Goal: Task Accomplishment & Management: Manage account settings

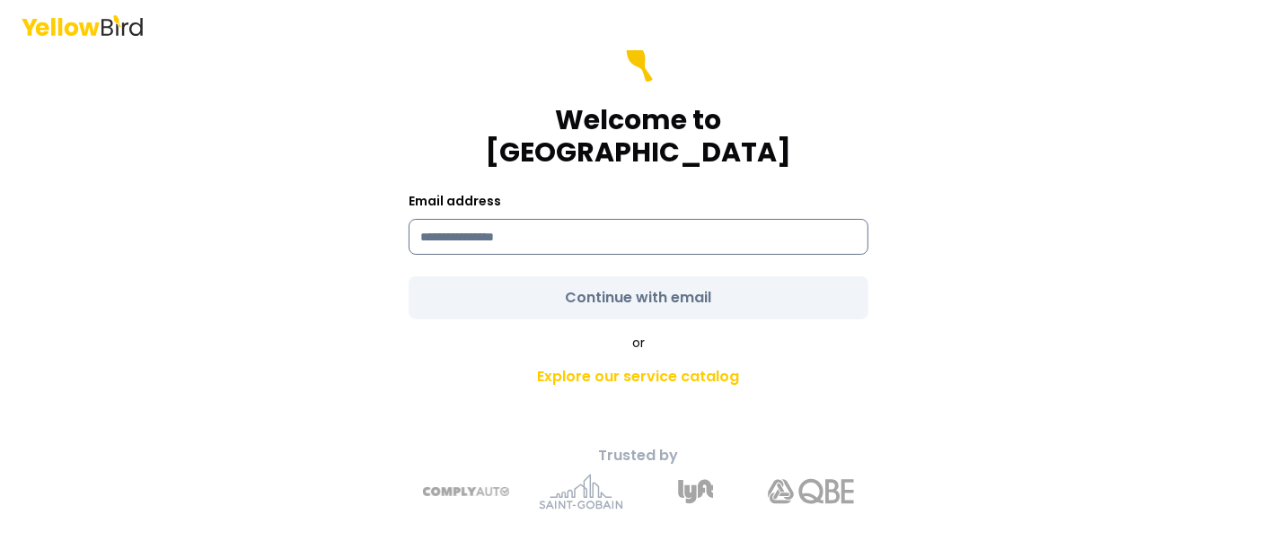
click at [512, 224] on input at bounding box center [639, 237] width 460 height 36
type input "**********"
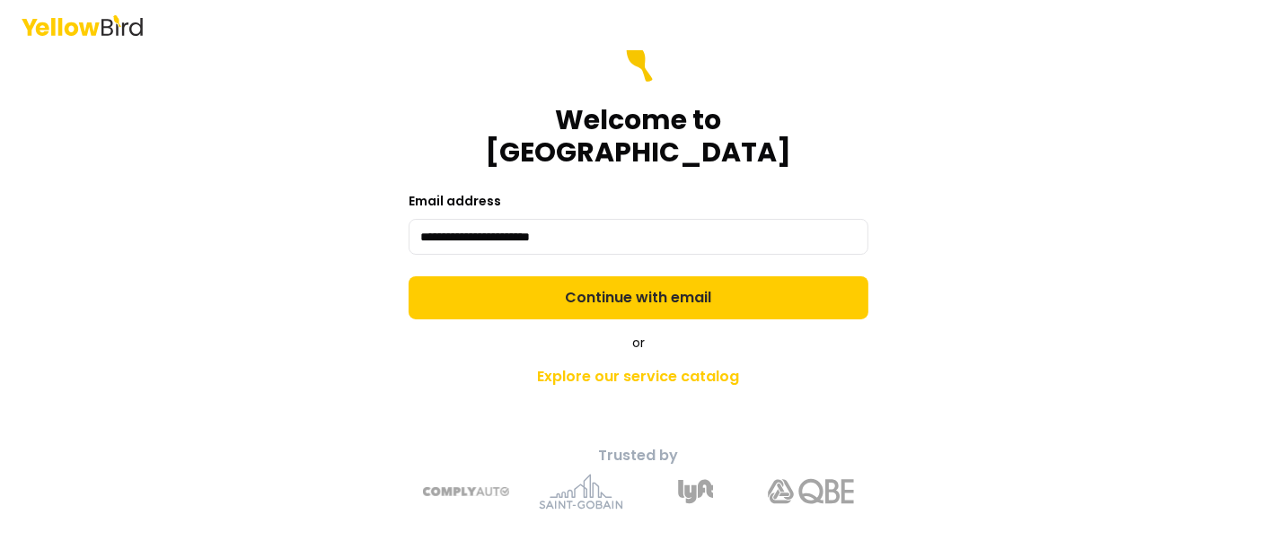
click at [568, 277] on form "**********" at bounding box center [639, 180] width 460 height 280
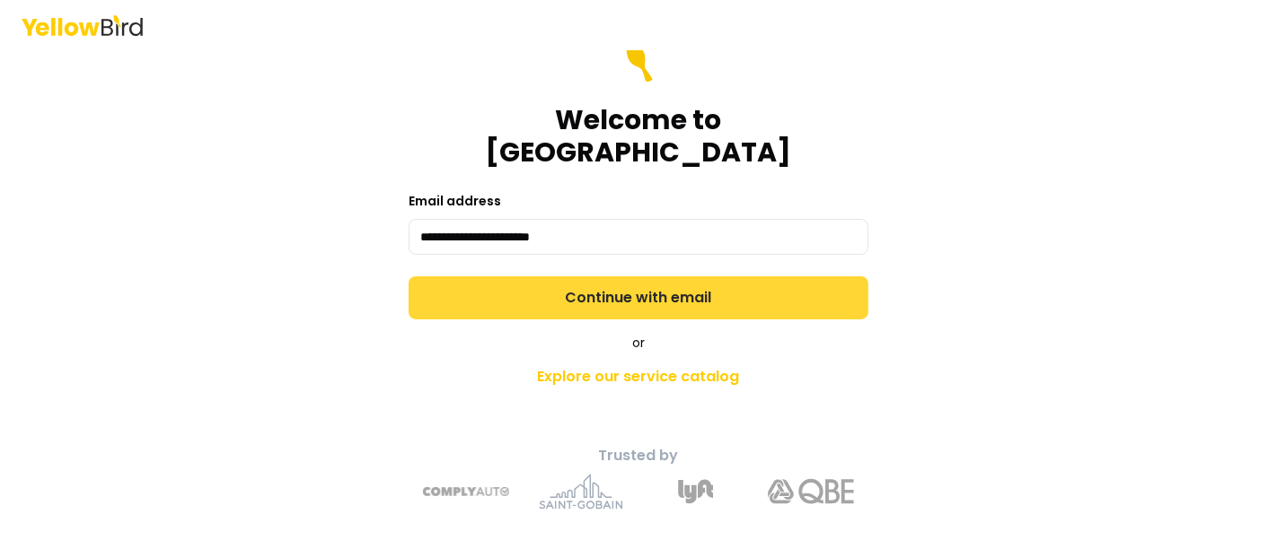
click at [581, 277] on button "Continue with email" at bounding box center [639, 298] width 460 height 43
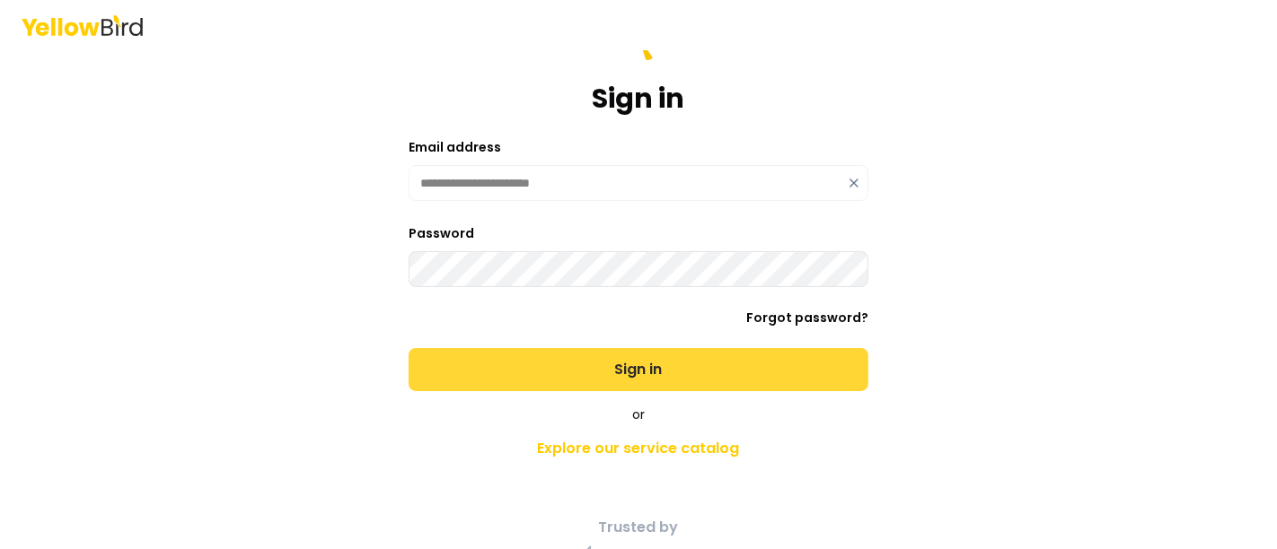
click at [621, 373] on button "Sign in" at bounding box center [639, 369] width 460 height 43
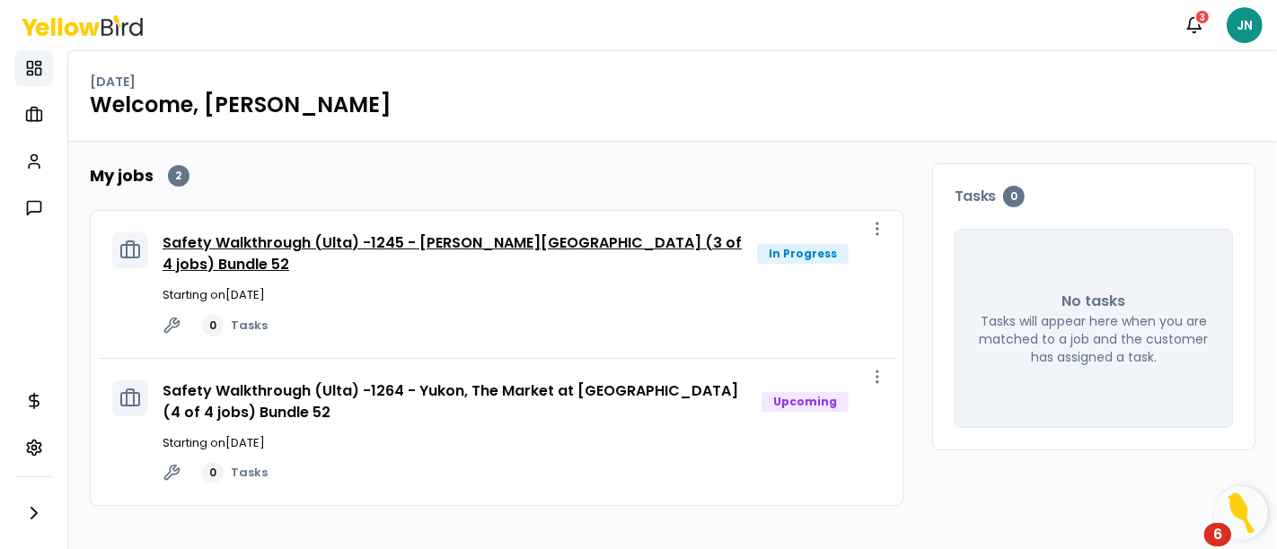
click at [264, 238] on link "Safety Walkthrough (Ulta) -1245 - [PERSON_NAME][GEOGRAPHIC_DATA] (3 of 4 jobs) …" at bounding box center [452, 254] width 579 height 42
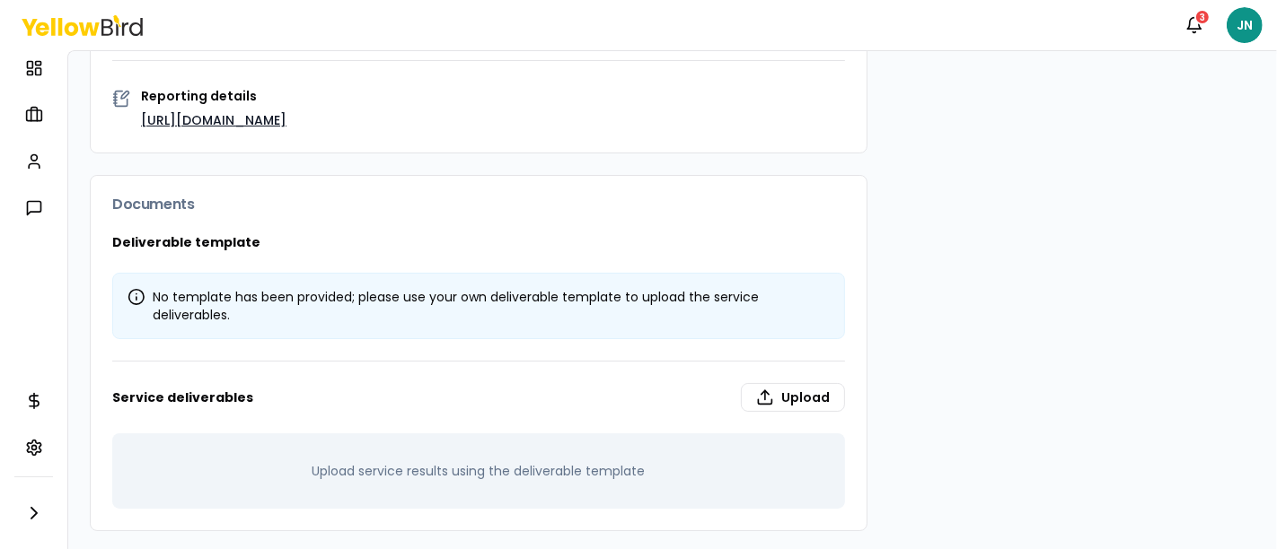
scroll to position [485, 0]
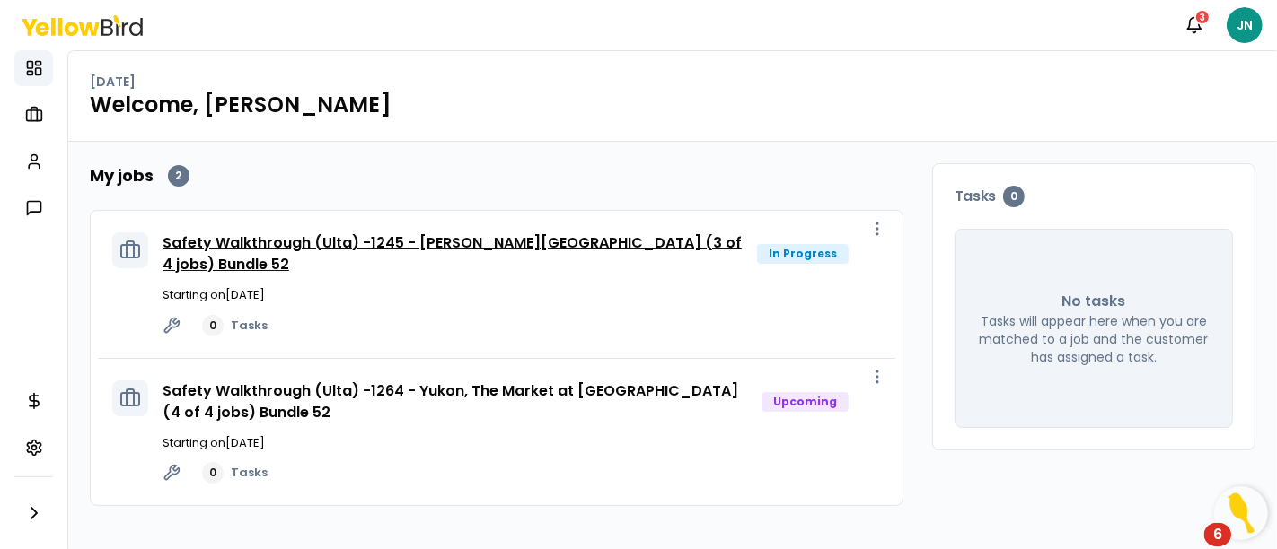
click at [390, 240] on link "Safety Walkthrough (Ulta) -1245 - [PERSON_NAME][GEOGRAPHIC_DATA] (3 of 4 jobs) …" at bounding box center [452, 254] width 579 height 42
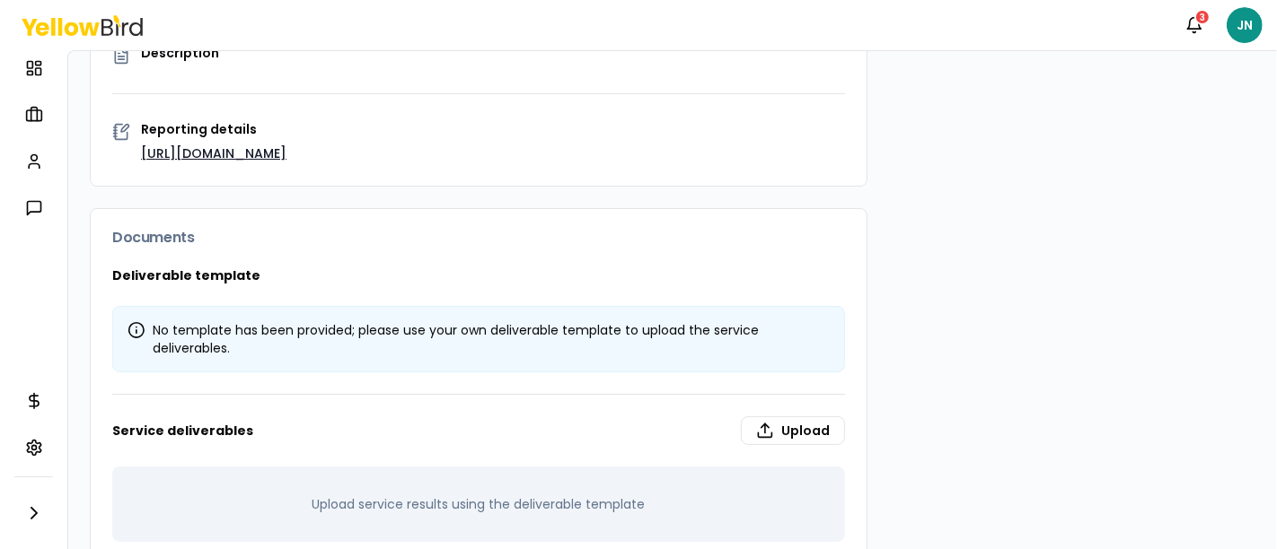
scroll to position [485, 0]
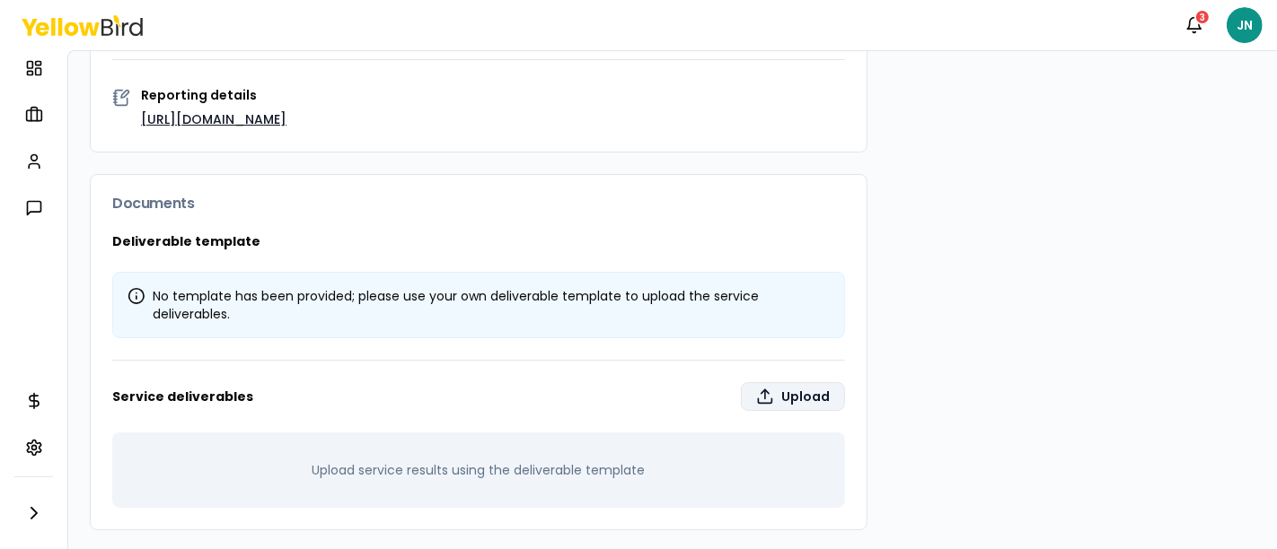
click at [766, 397] on label "Upload" at bounding box center [793, 396] width 104 height 29
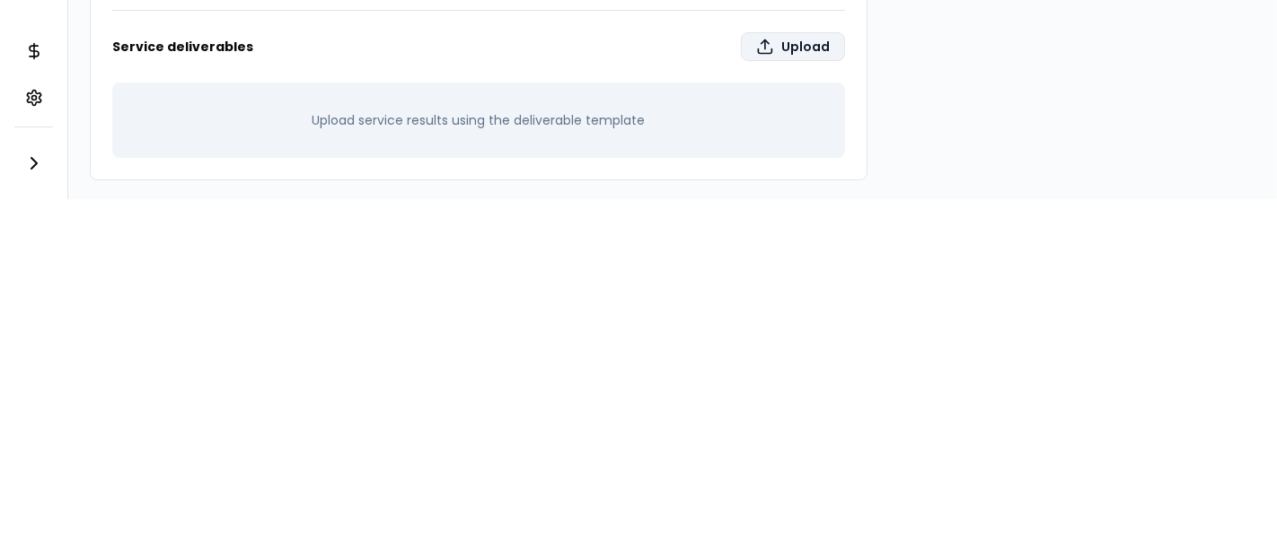
type input "**********"
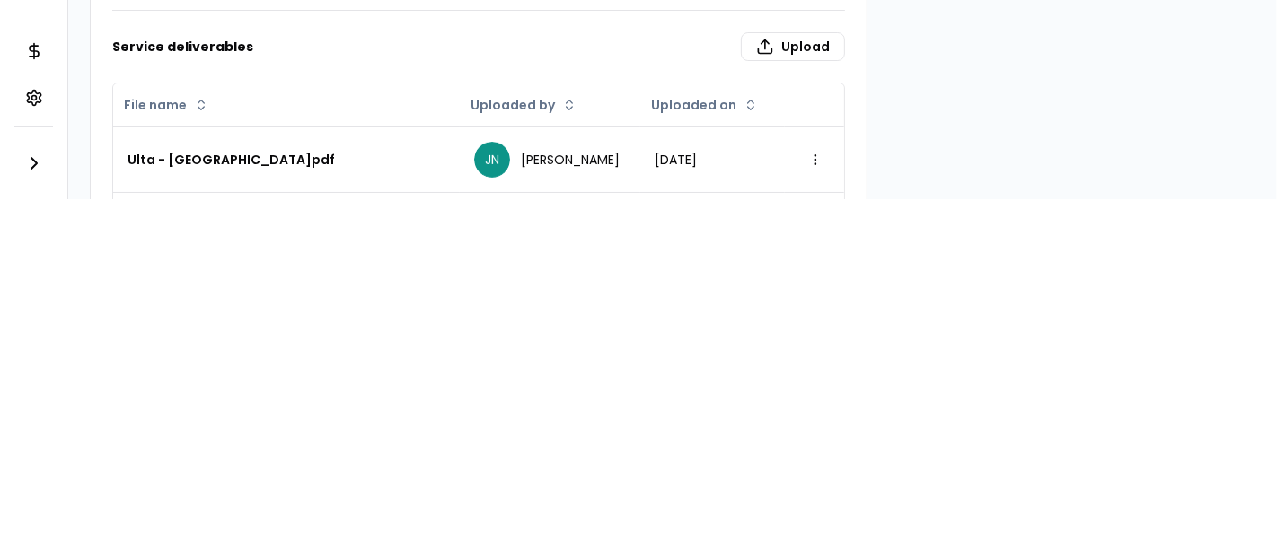
click at [708, 312] on div "Notifications 3 JN Dashboard My jobs My profile Messages Refer & earn Settings …" at bounding box center [638, 274] width 1277 height 549
click at [448, 32] on h3 "Service deliverables Upload" at bounding box center [478, 46] width 733 height 29
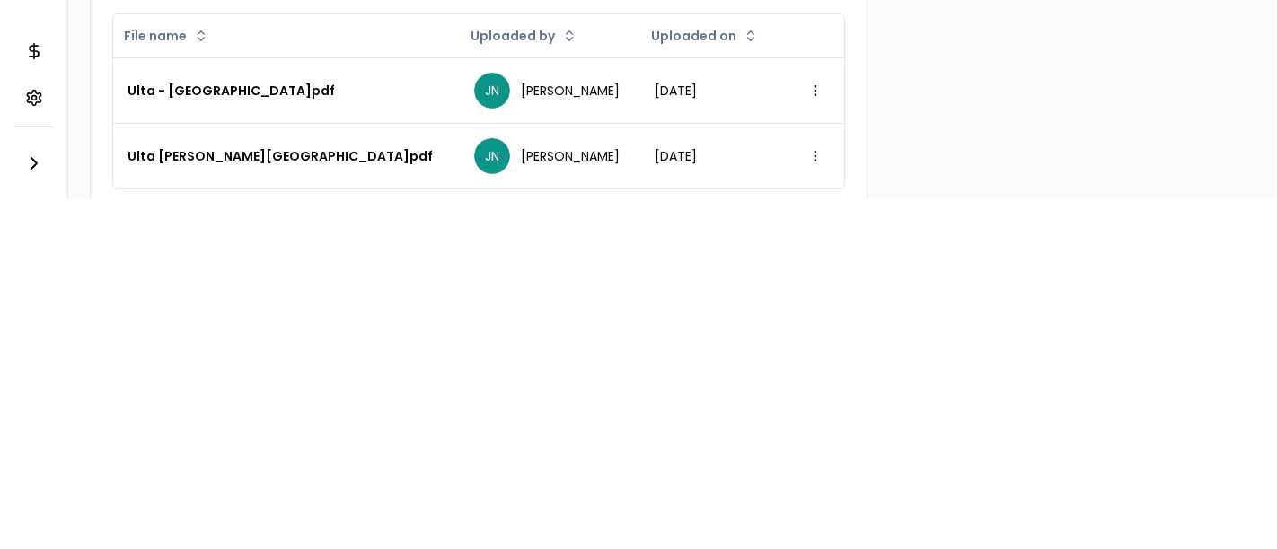
scroll to position [584, 0]
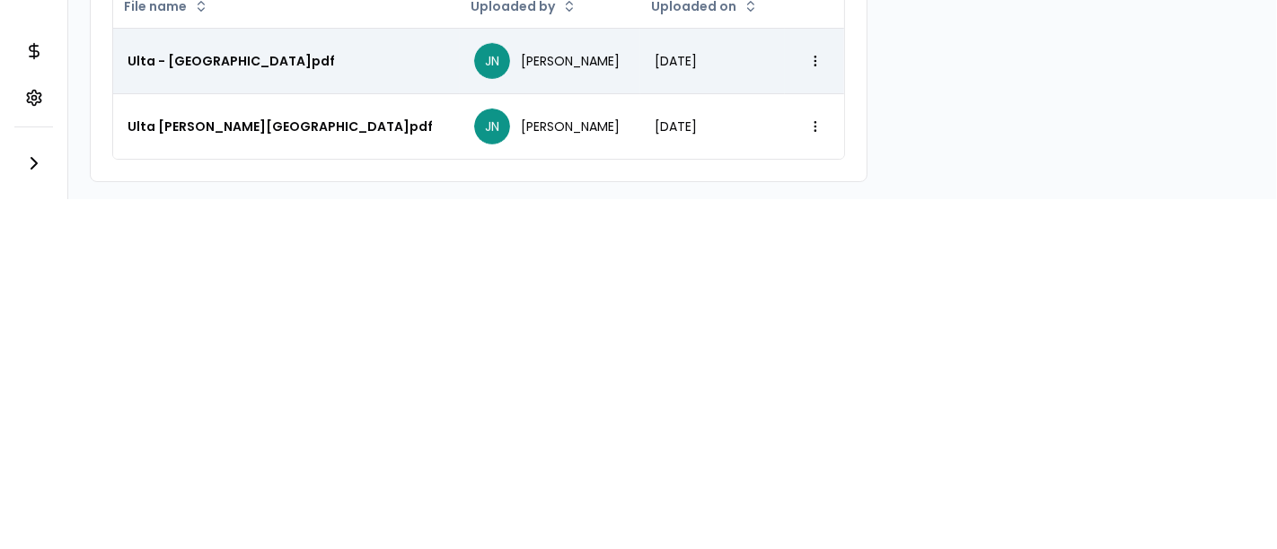
drag, startPoint x: 798, startPoint y: 43, endPoint x: 785, endPoint y: 42, distance: 13.5
click at [799, 47] on div "Open menu" at bounding box center [814, 61] width 31 height 29
click at [797, 47] on html "Notifications 3 JN Dashboard My jobs My profile Messages Refer & earn Settings …" at bounding box center [638, 274] width 1277 height 549
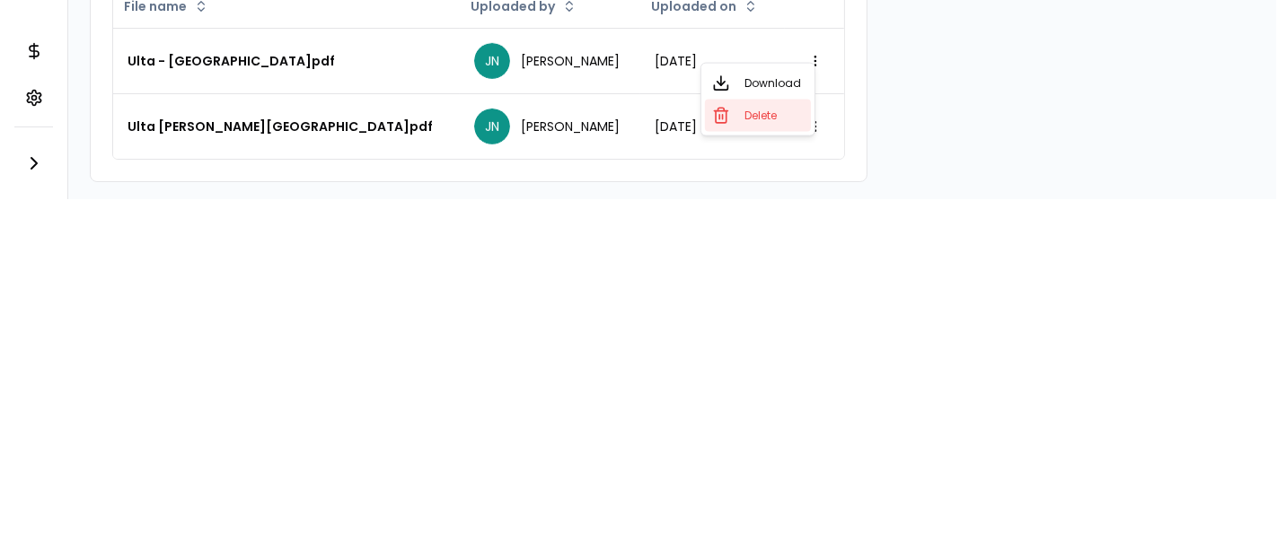
click at [745, 115] on span "Delete" at bounding box center [760, 116] width 32 height 14
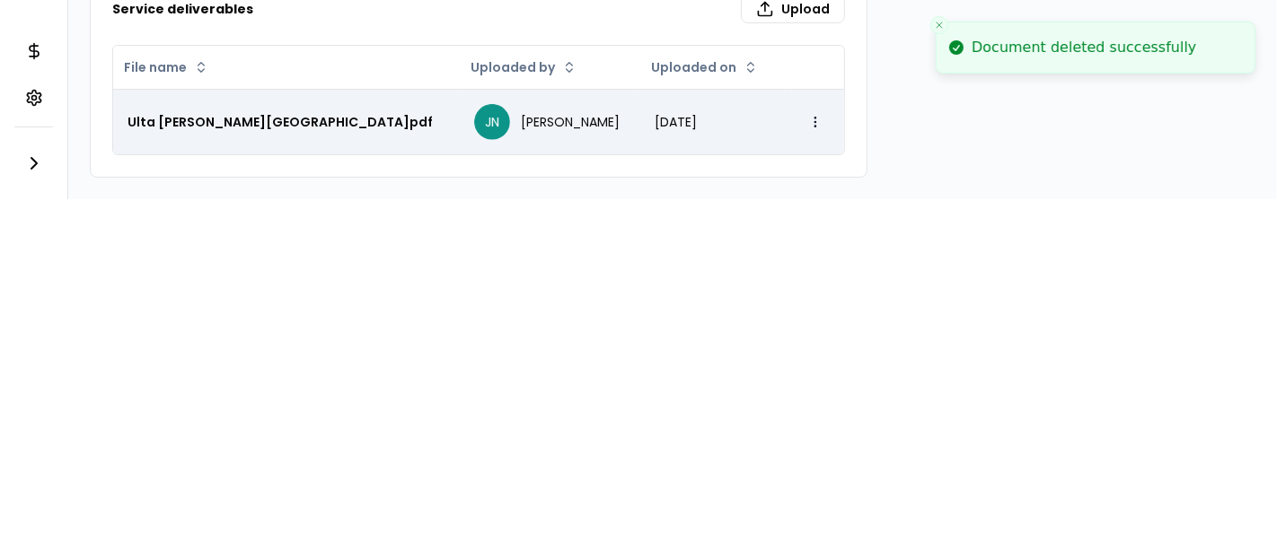
scroll to position [518, 0]
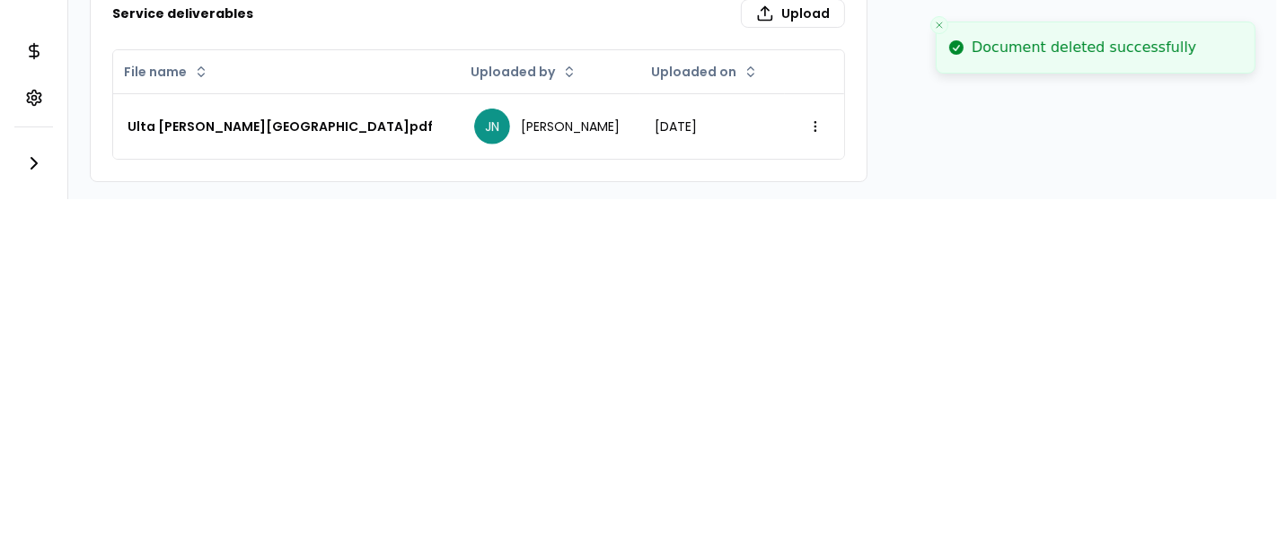
click at [669, 227] on div "Document deleted successfully Notifications 3 JN Dashboard My jobs My profile M…" at bounding box center [638, 274] width 1277 height 549
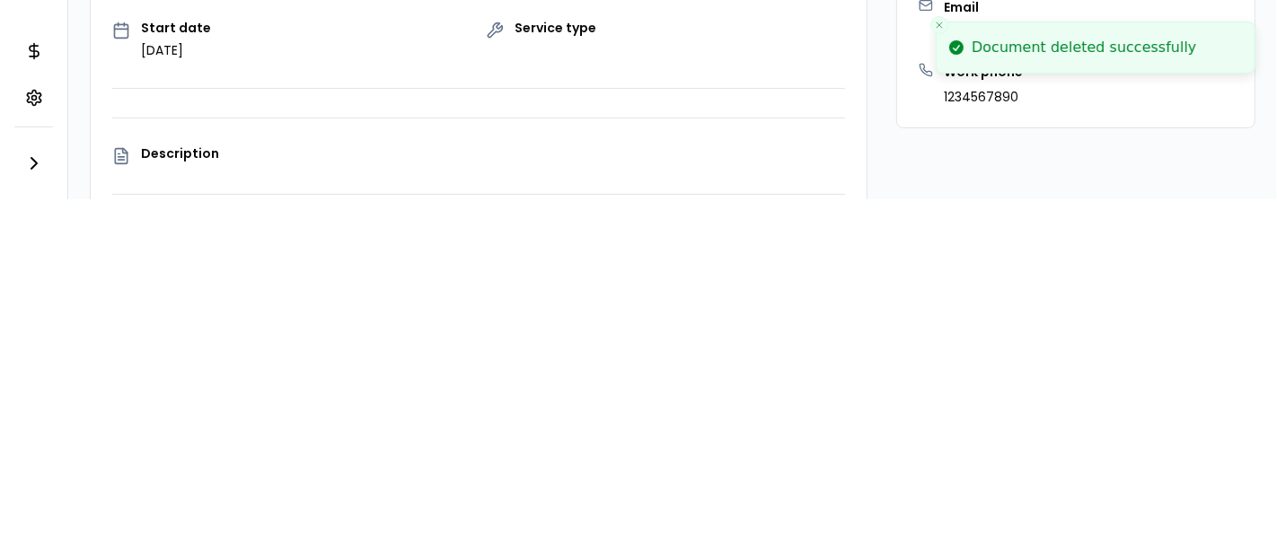
click at [896, 165] on div "Customer contact information BF [PERSON_NAME][GEOGRAPHIC_DATA] HUB Internationa…" at bounding box center [1075, 277] width 359 height 848
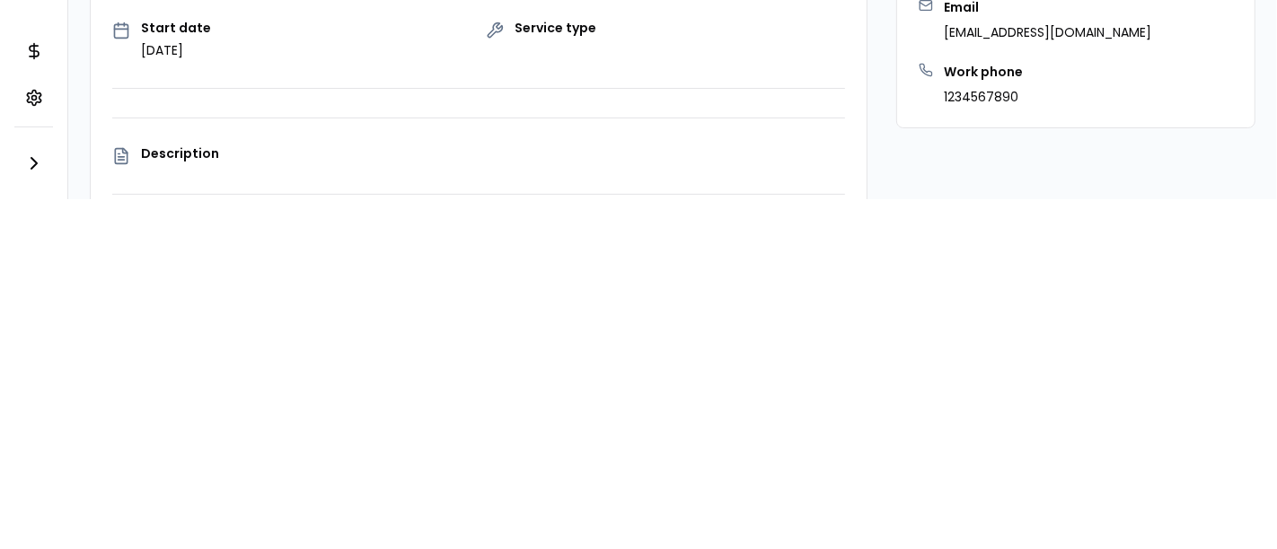
click at [1024, 163] on div "Customer contact information BF [PERSON_NAME][GEOGRAPHIC_DATA] HUB Internationa…" at bounding box center [1075, 277] width 359 height 848
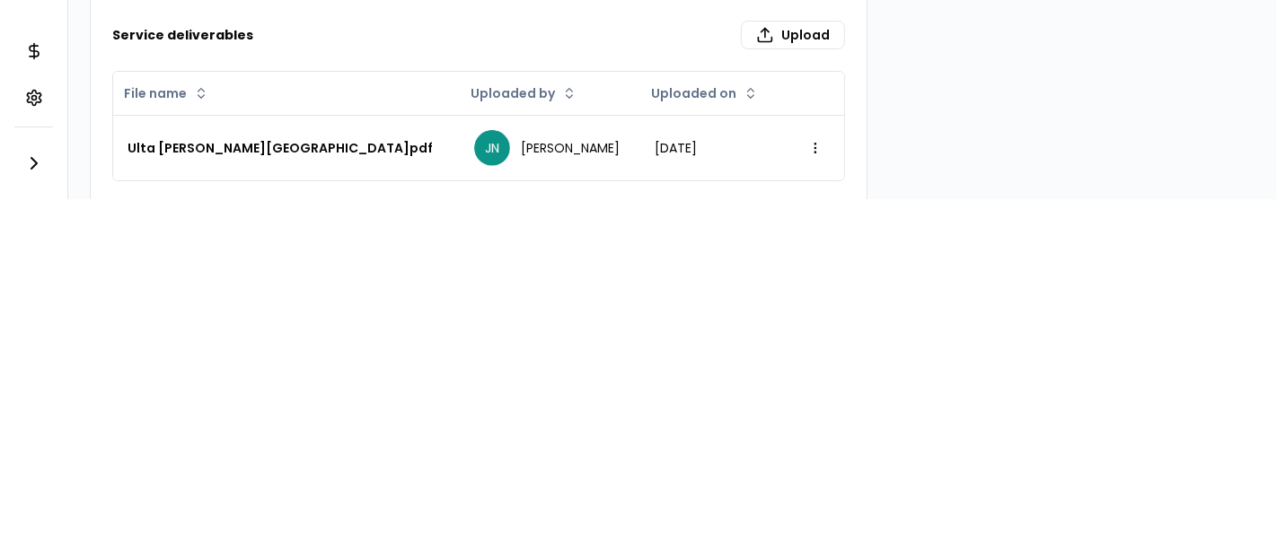
scroll to position [518, 0]
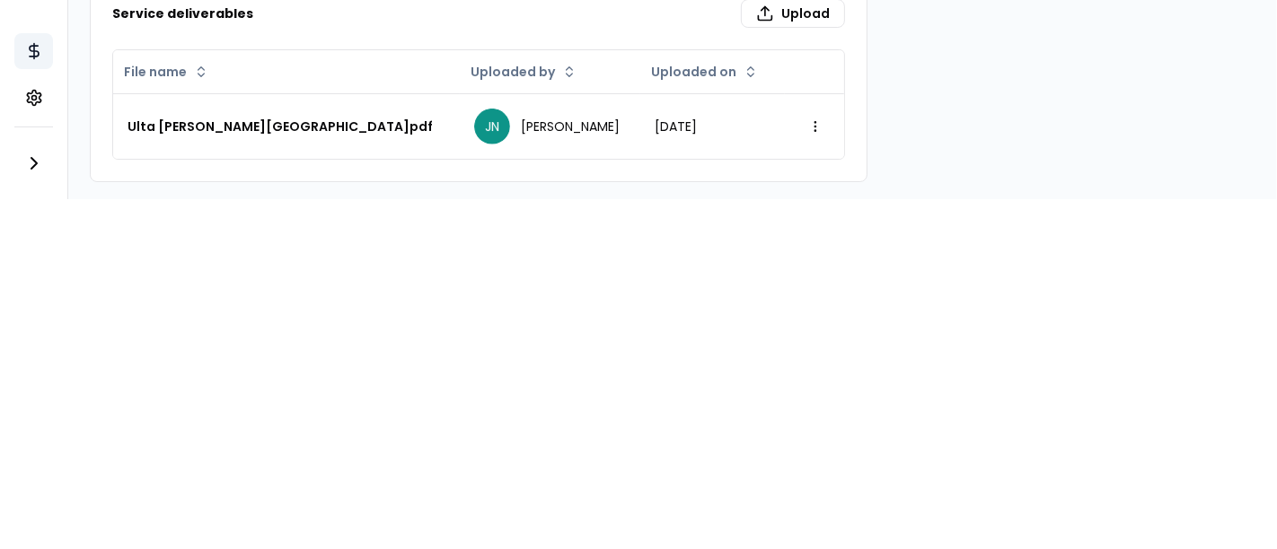
click at [31, 42] on icon at bounding box center [34, 51] width 18 height 18
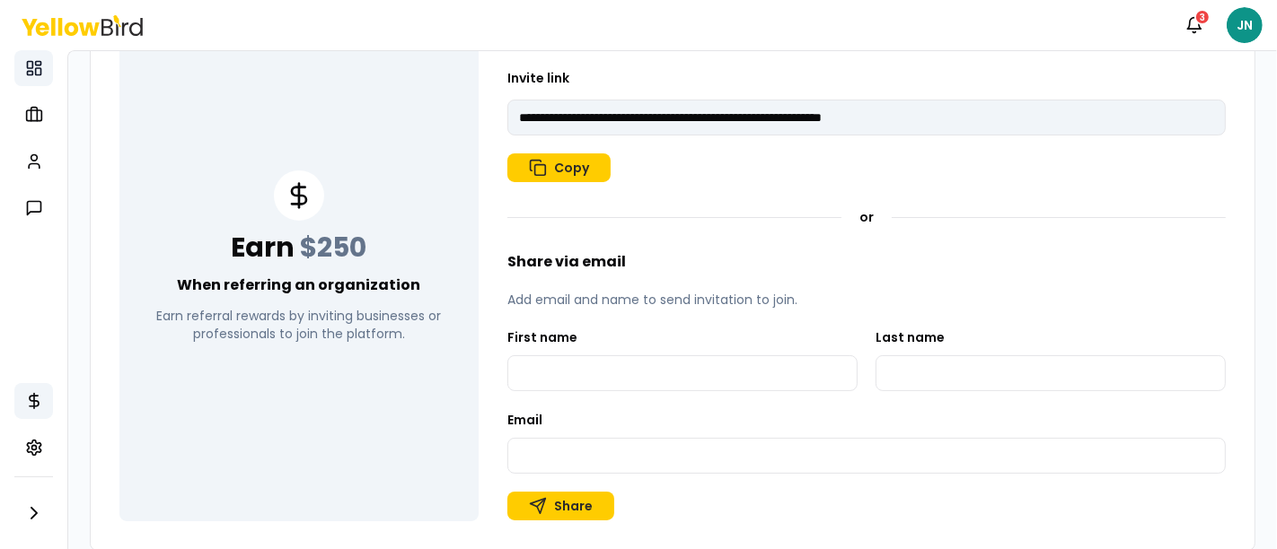
click at [31, 69] on icon at bounding box center [34, 68] width 18 height 18
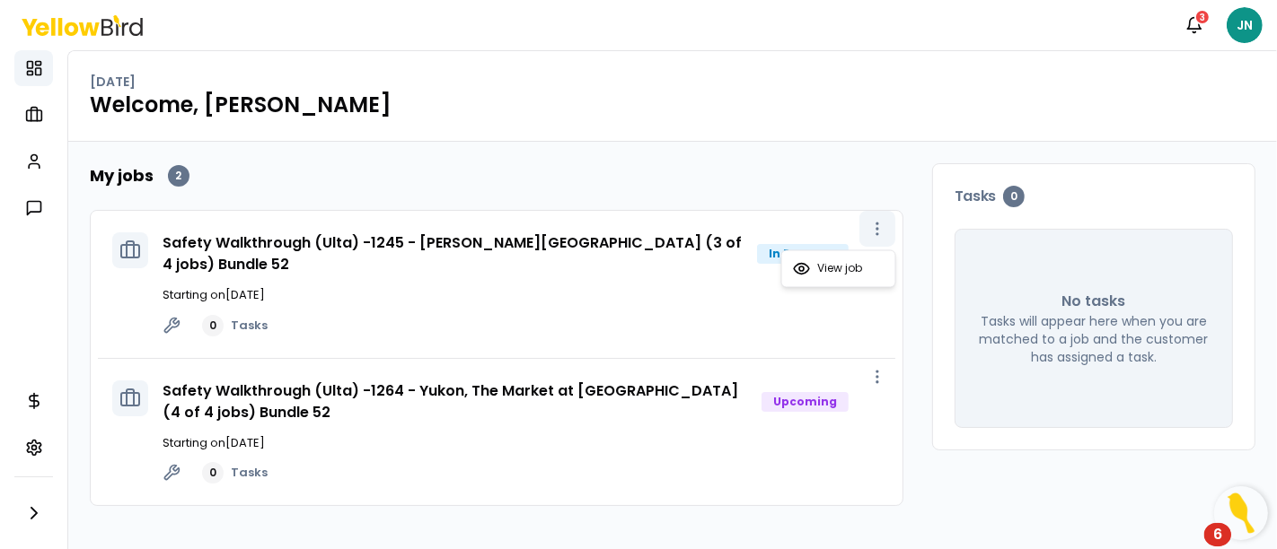
click at [877, 225] on icon "button" at bounding box center [877, 229] width 18 height 18
click at [821, 273] on span "View job" at bounding box center [840, 269] width 45 height 14
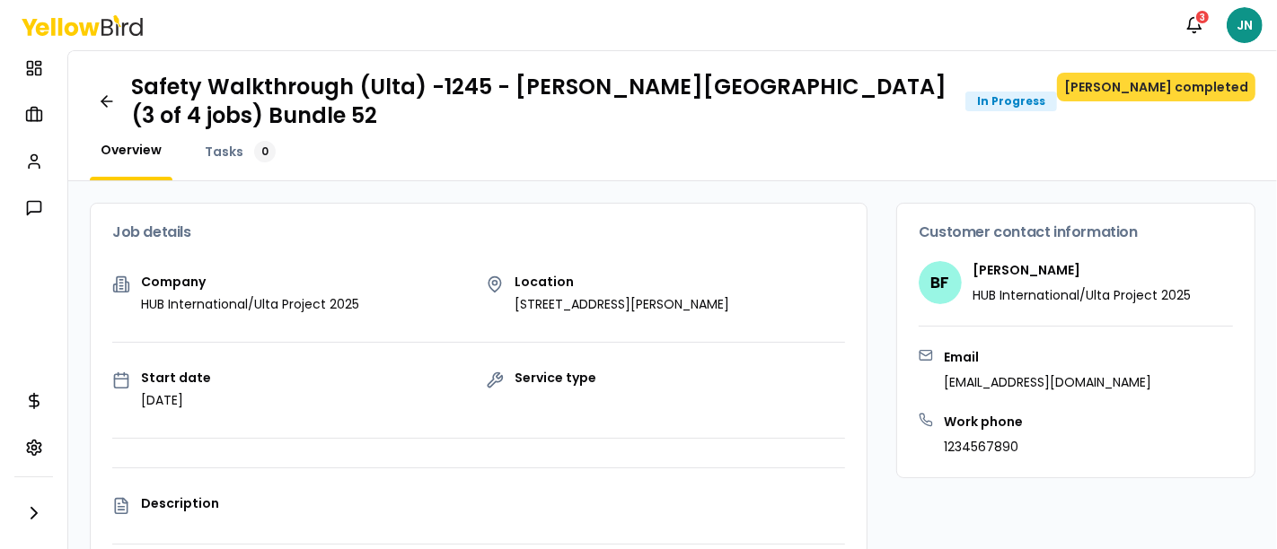
click at [1177, 84] on button "[PERSON_NAME] completed" at bounding box center [1156, 87] width 198 height 29
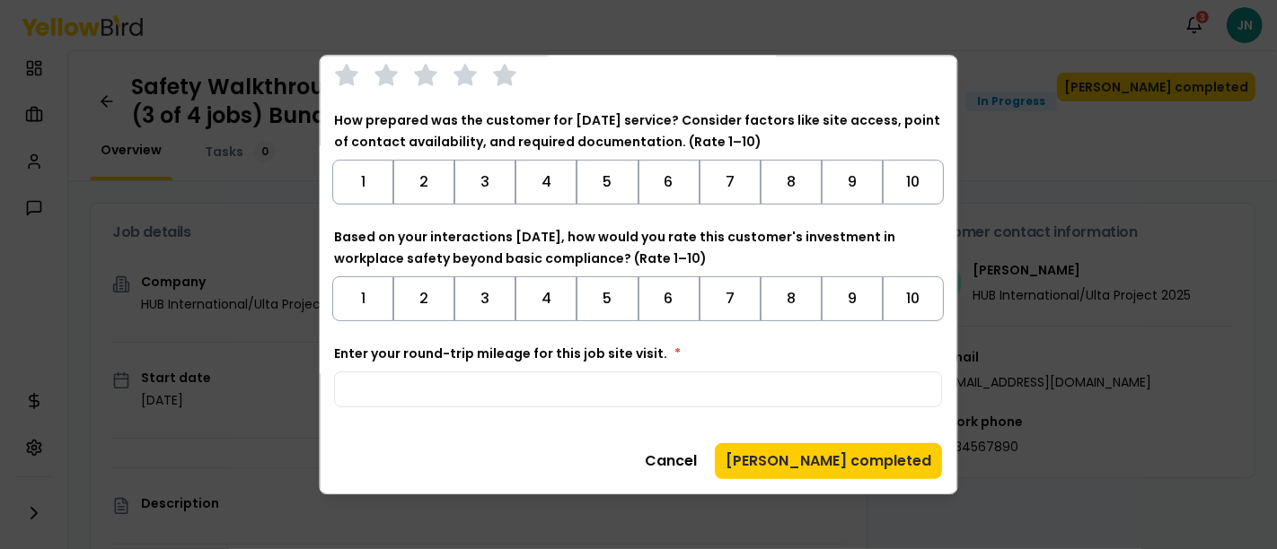
scroll to position [385, 0]
click at [830, 464] on button "[PERSON_NAME] completed" at bounding box center [829, 462] width 227 height 36
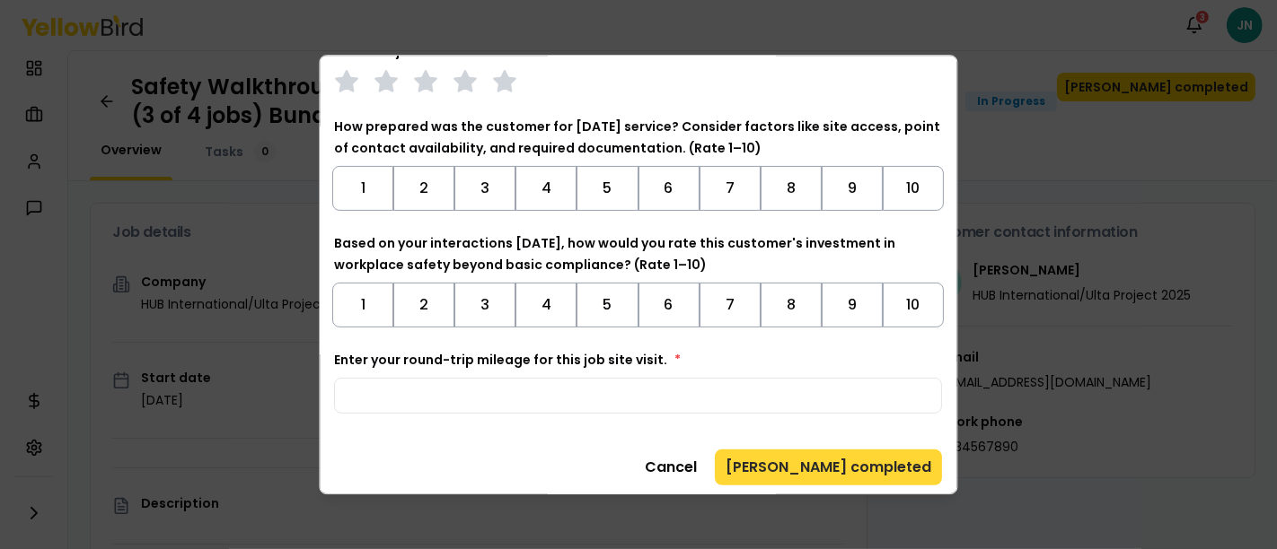
scroll to position [410, 0]
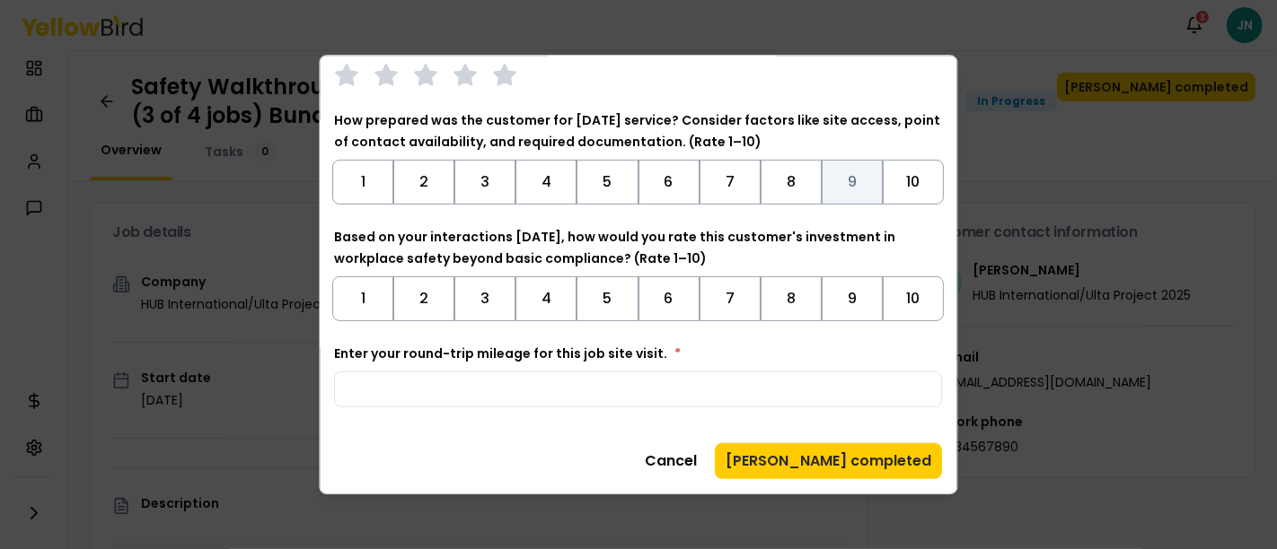
click at [831, 175] on button "9" at bounding box center [852, 182] width 61 height 45
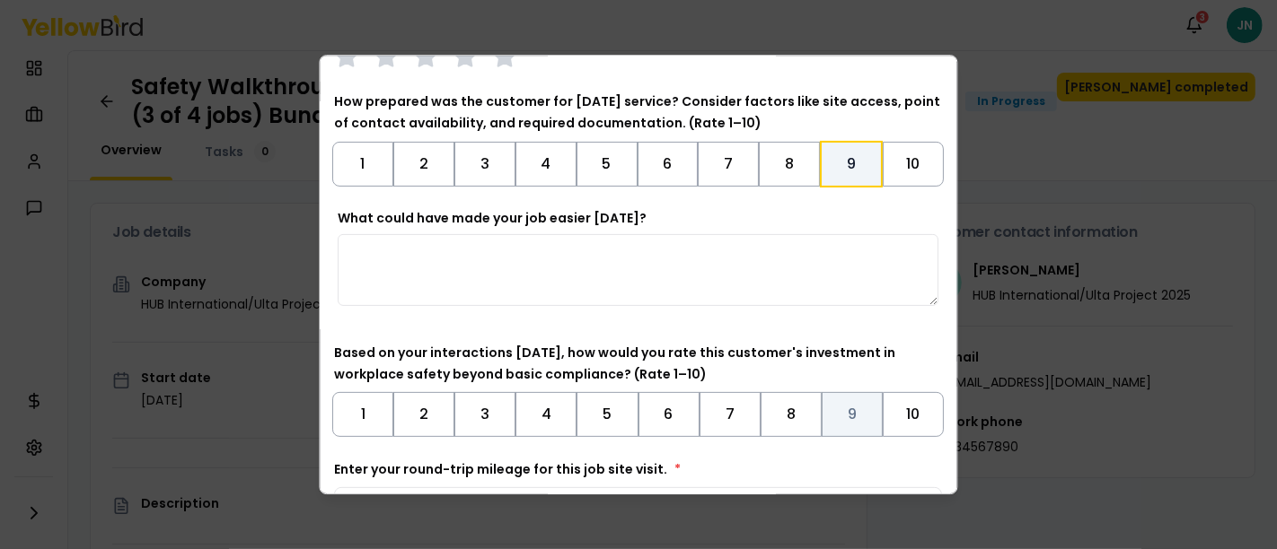
click at [833, 435] on button "9" at bounding box center [852, 414] width 61 height 45
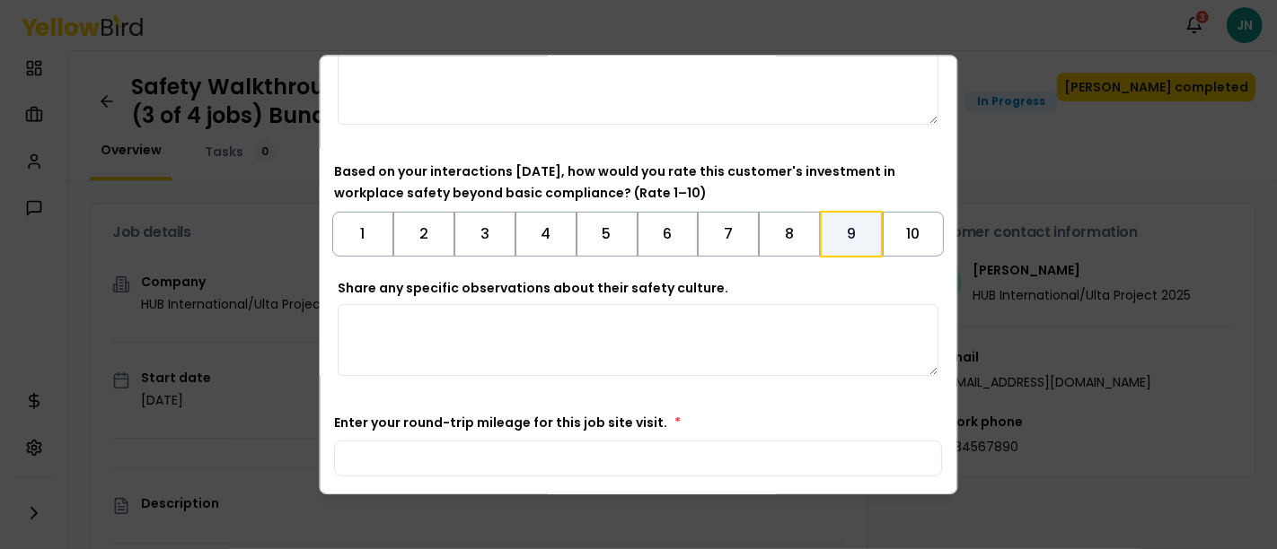
scroll to position [679, 0]
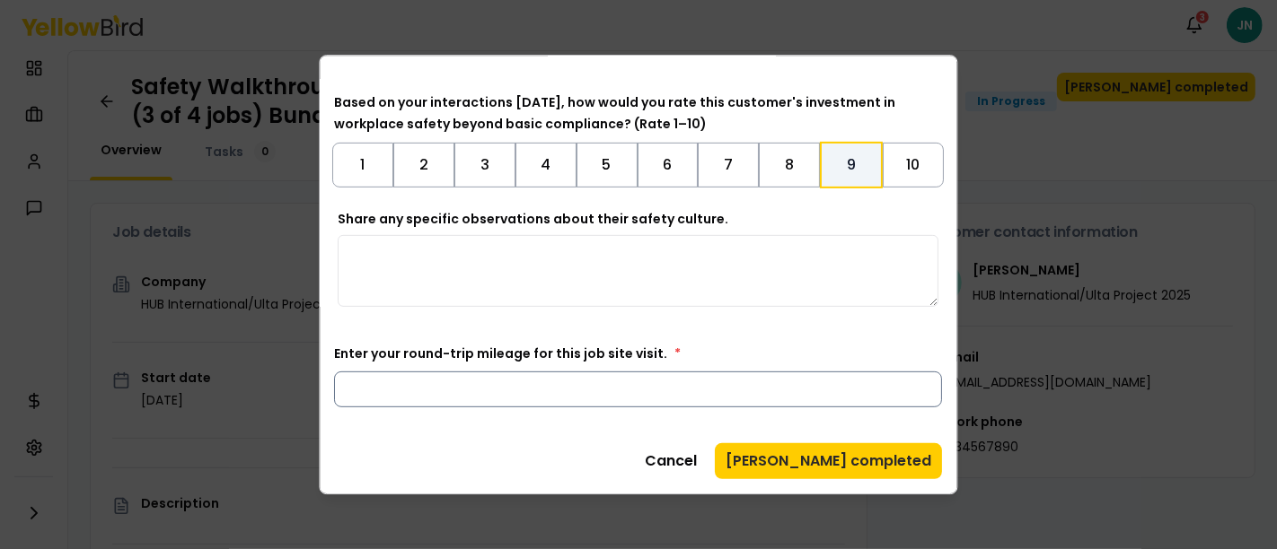
click at [447, 396] on input "Enter your round-trip mileage for this job site visit. *" at bounding box center [639, 390] width 608 height 36
type input "**"
click at [839, 461] on button "[PERSON_NAME] completed" at bounding box center [829, 462] width 227 height 36
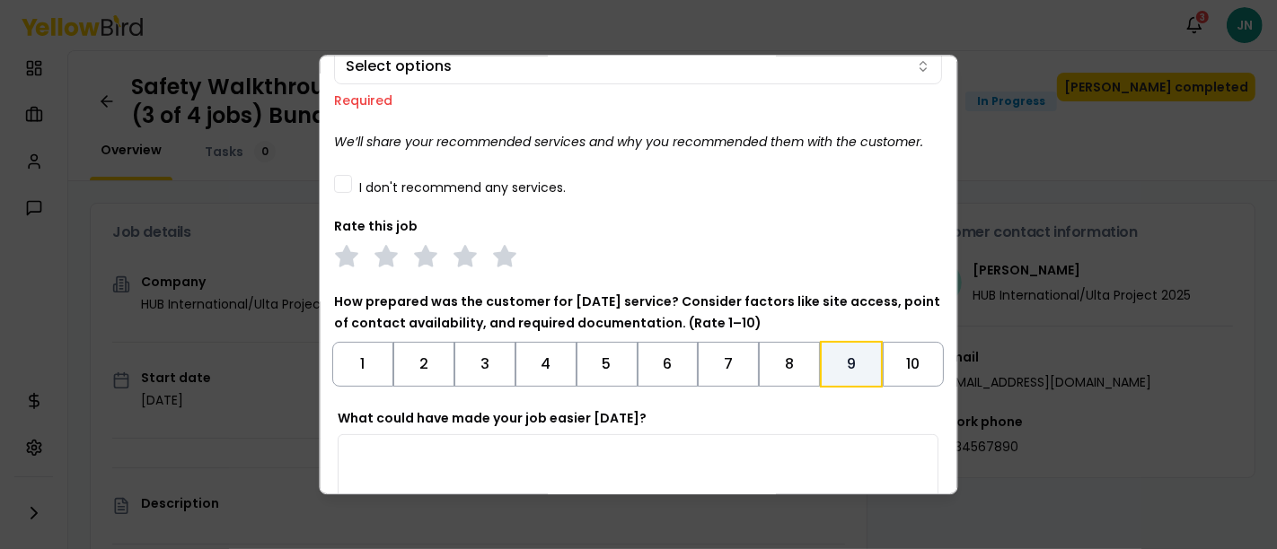
scroll to position [80, 0]
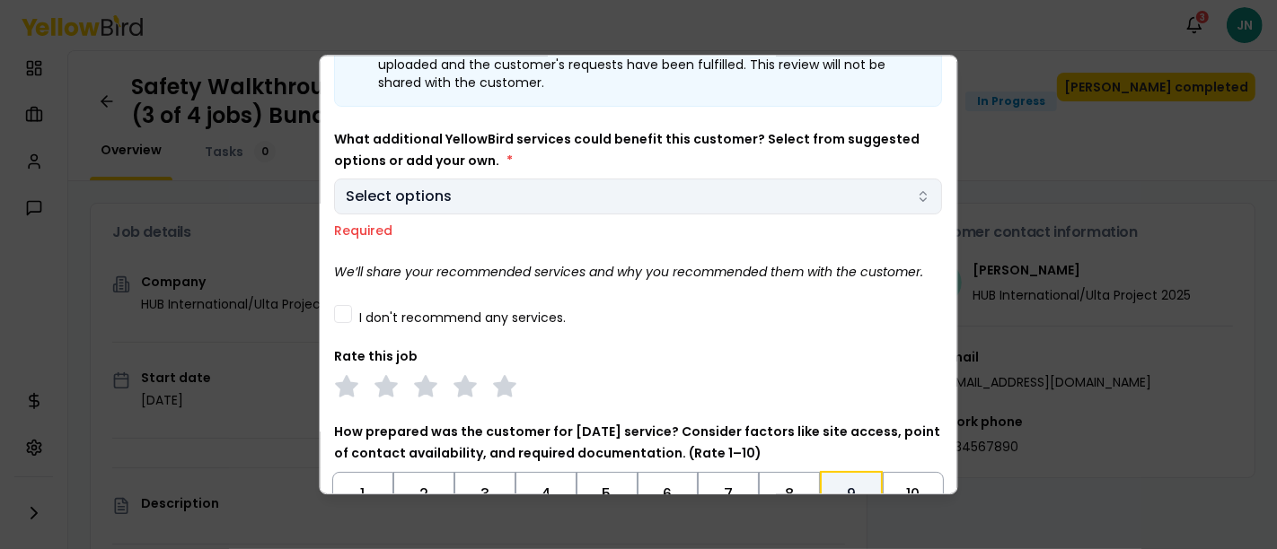
click at [915, 195] on body "Notifications 3 JN Dashboard My jobs My profile Messages Refer & earn Settings …" at bounding box center [638, 274] width 1277 height 549
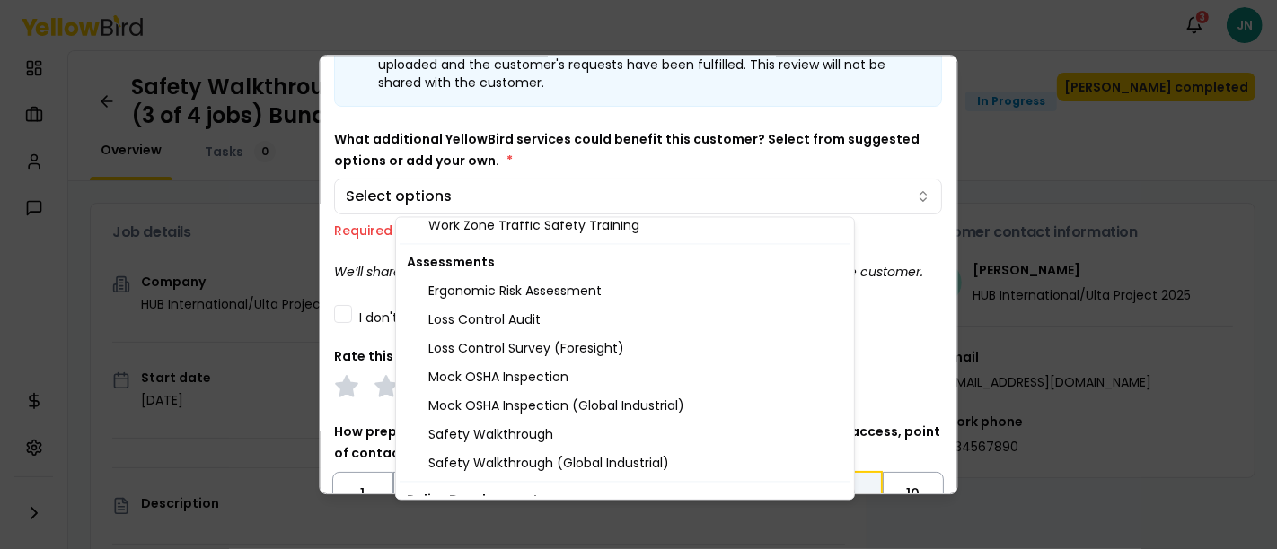
scroll to position [1818, 0]
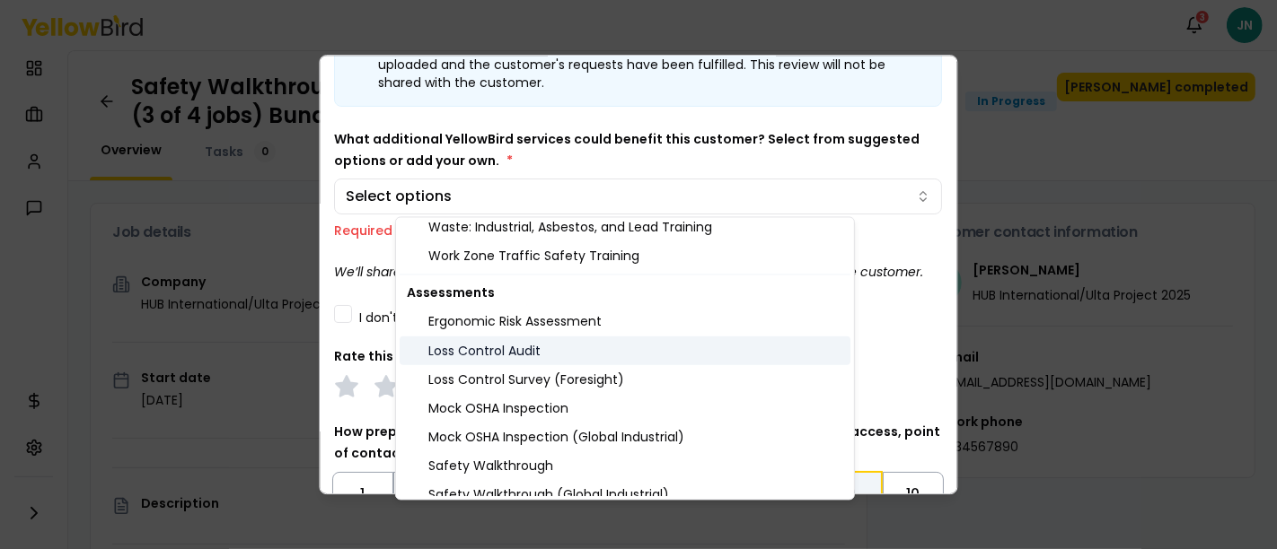
click at [488, 346] on div "Loss Control Audit" at bounding box center [625, 350] width 451 height 29
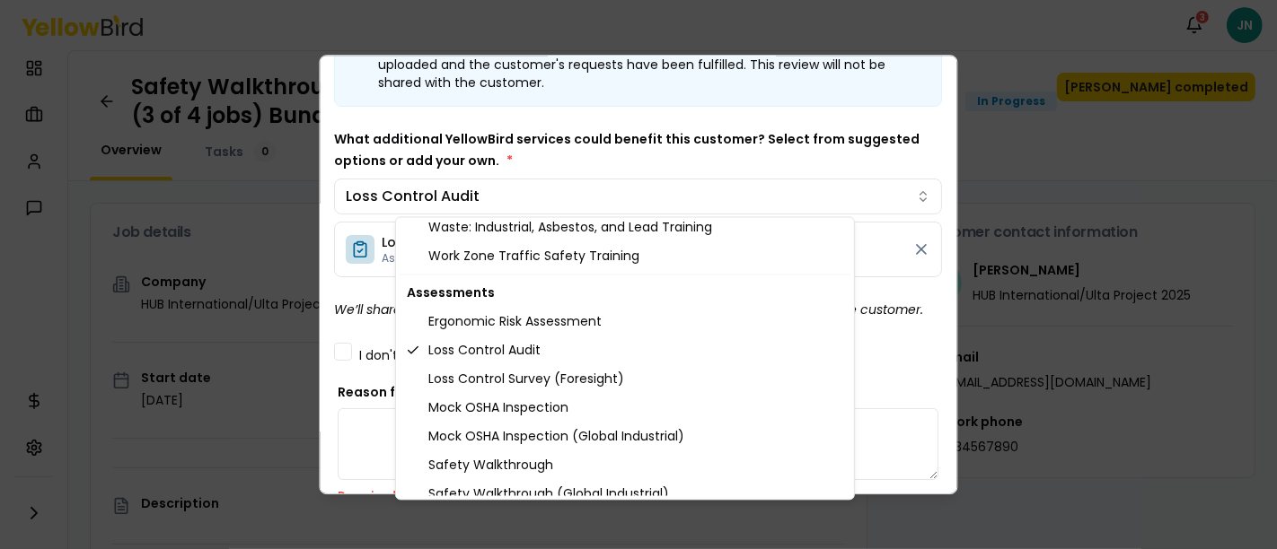
click at [928, 327] on body "Notifications 3 JN Dashboard My jobs My profile Messages Refer & earn Settings …" at bounding box center [638, 274] width 1277 height 549
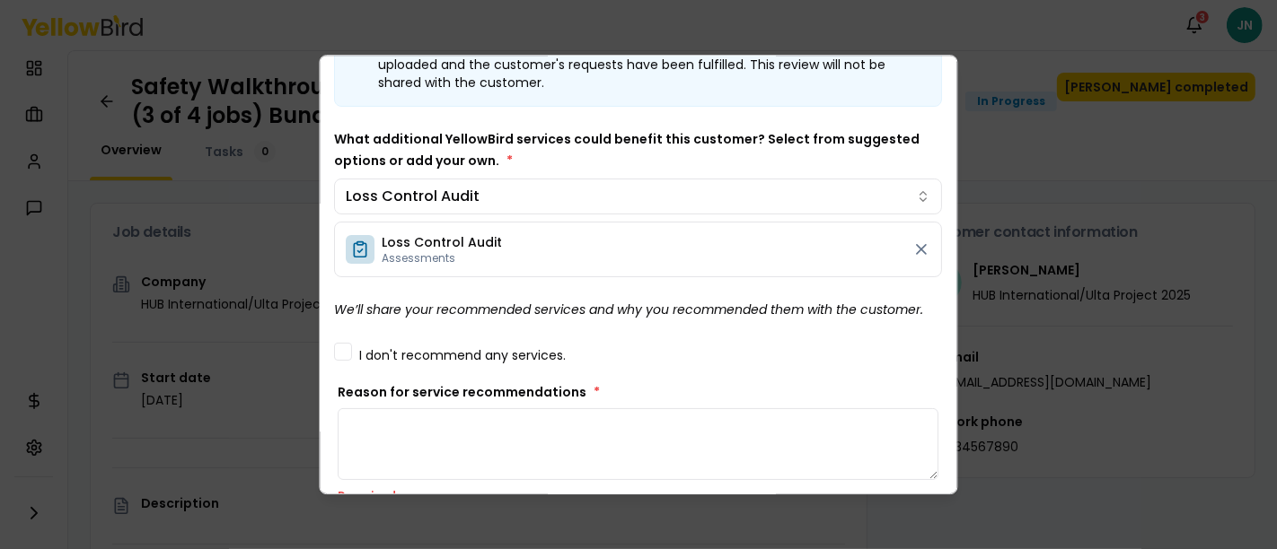
click at [341, 361] on button "I don't recommend any services." at bounding box center [344, 352] width 18 height 18
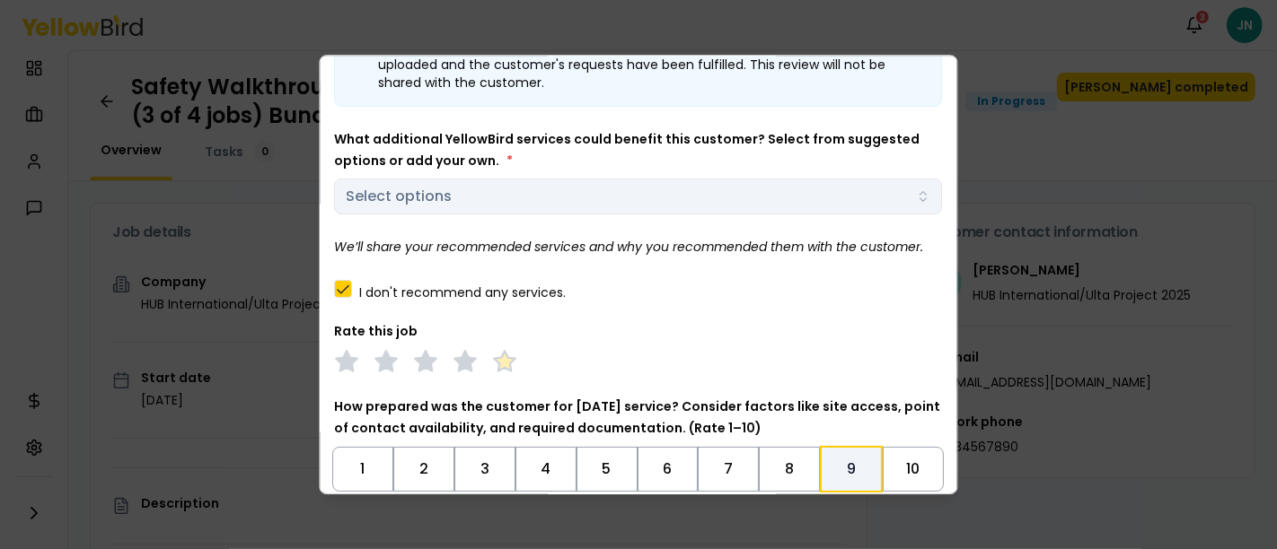
click at [510, 372] on polygon at bounding box center [505, 362] width 21 height 20
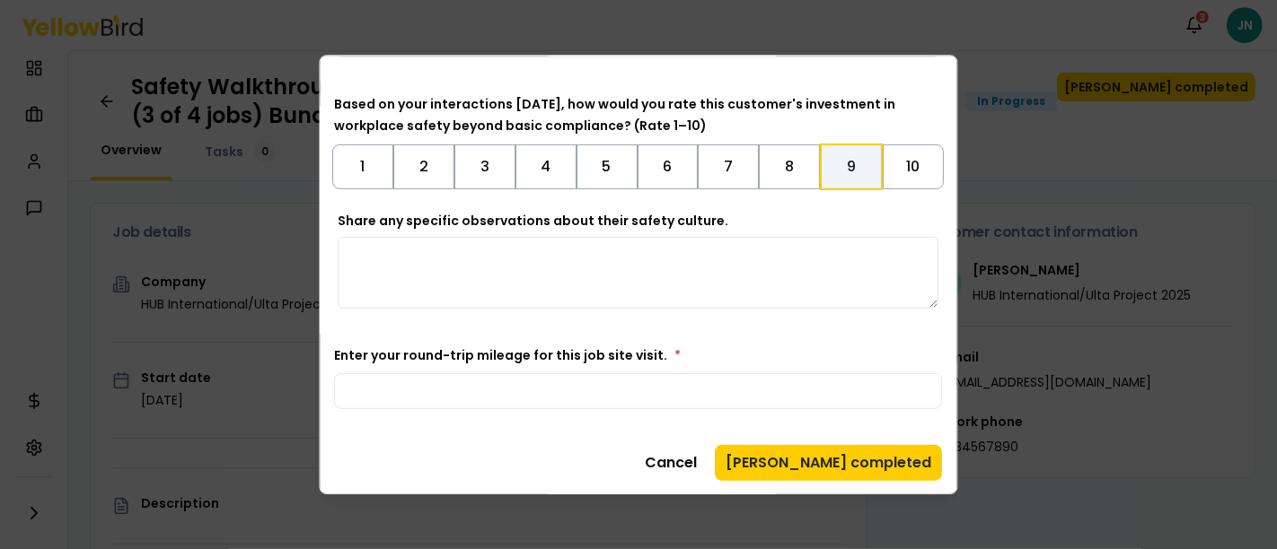
scroll to position [654, 0]
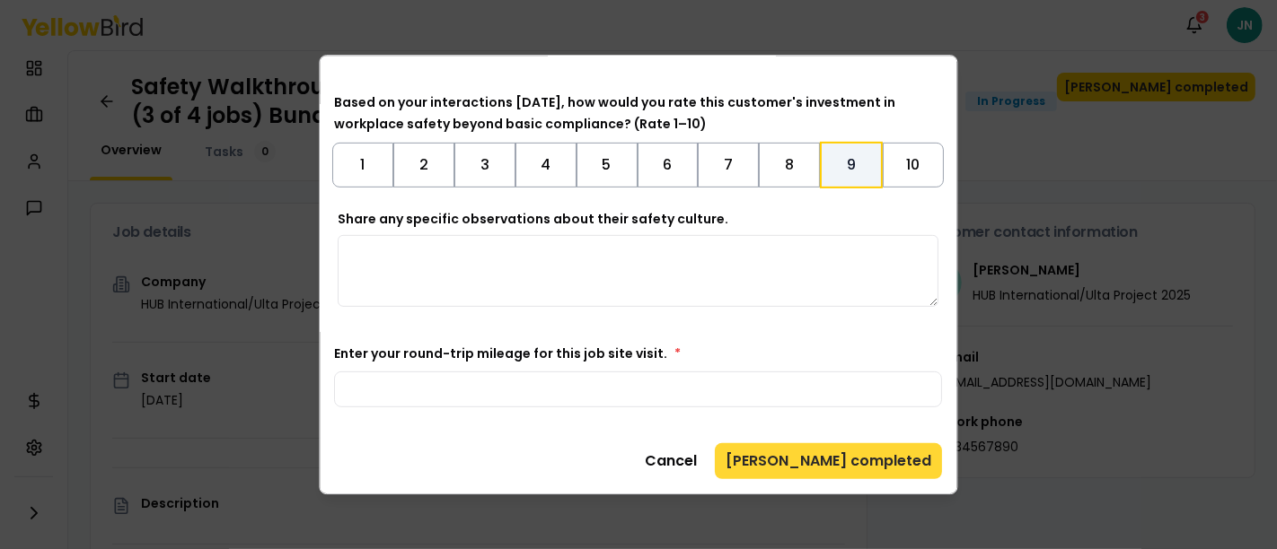
click at [845, 445] on button "[PERSON_NAME] completed" at bounding box center [829, 462] width 227 height 36
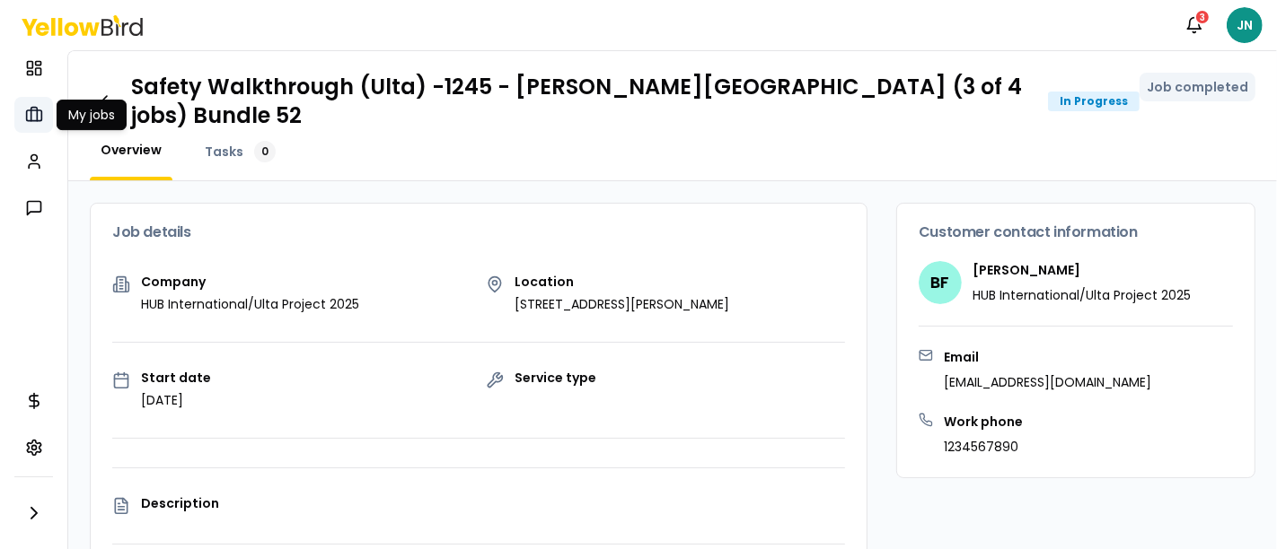
click at [25, 113] on icon at bounding box center [34, 115] width 18 height 18
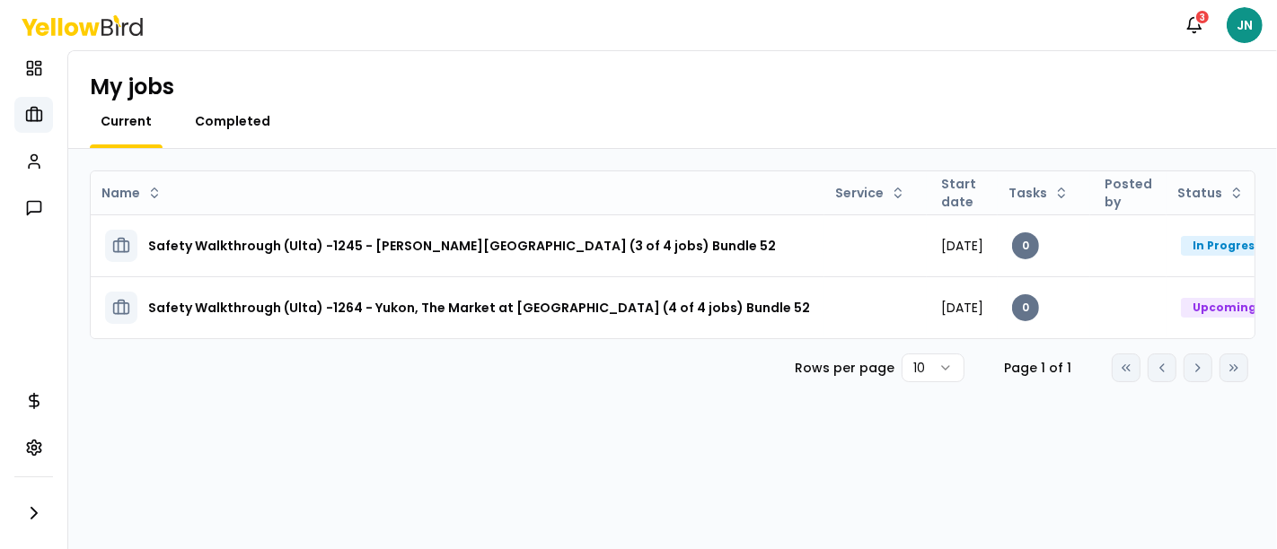
click at [238, 125] on span "Completed" at bounding box center [232, 121] width 75 height 18
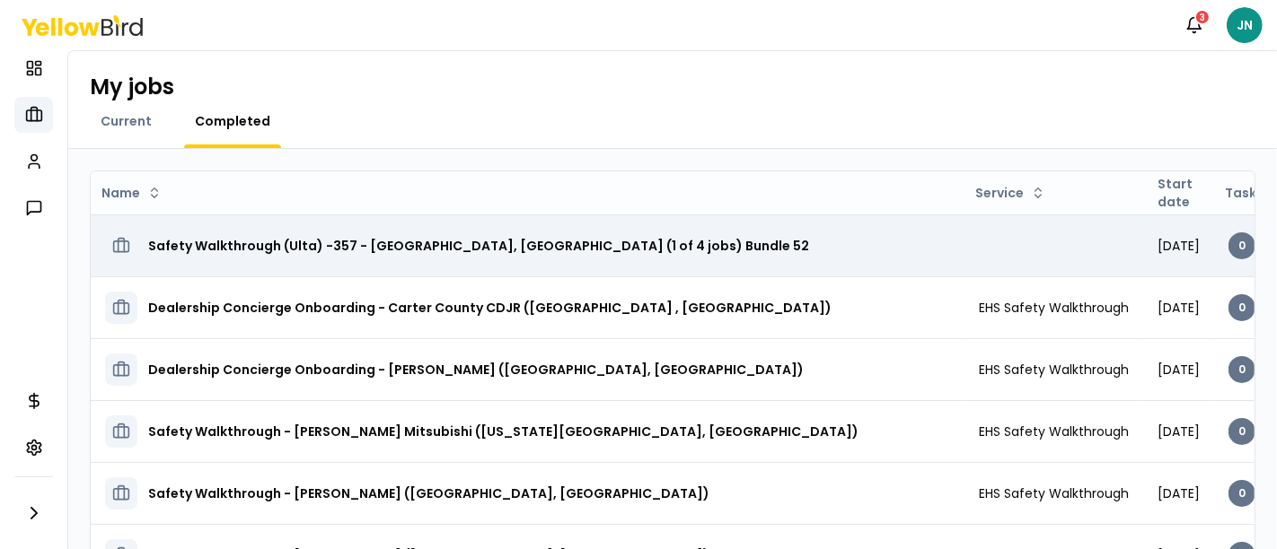
click at [1143, 251] on td "[DATE]" at bounding box center [1178, 246] width 71 height 62
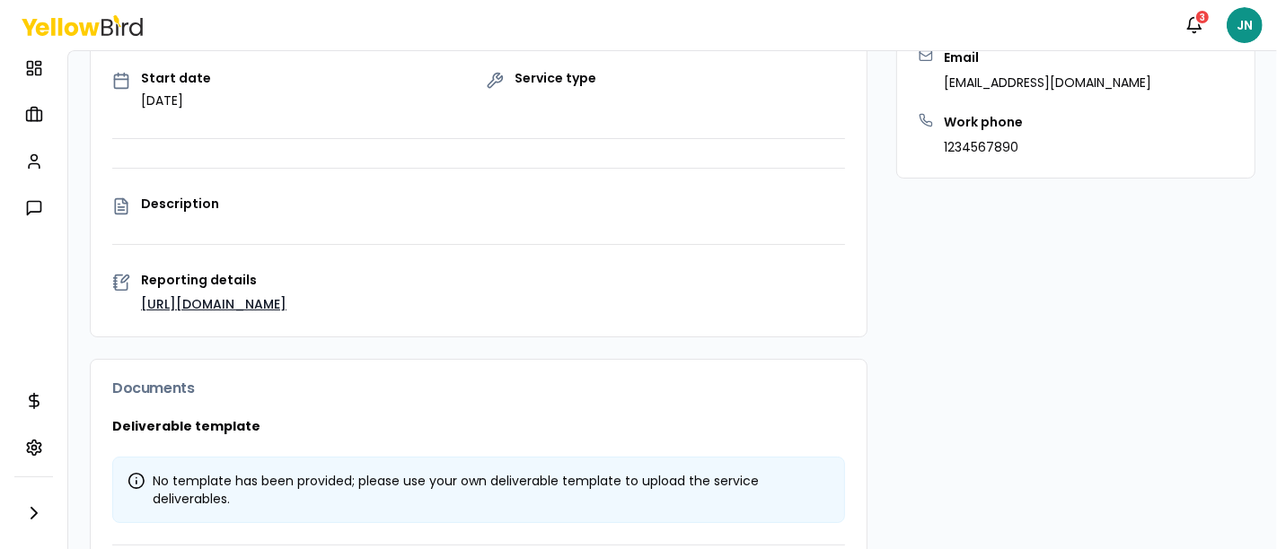
scroll to position [497, 0]
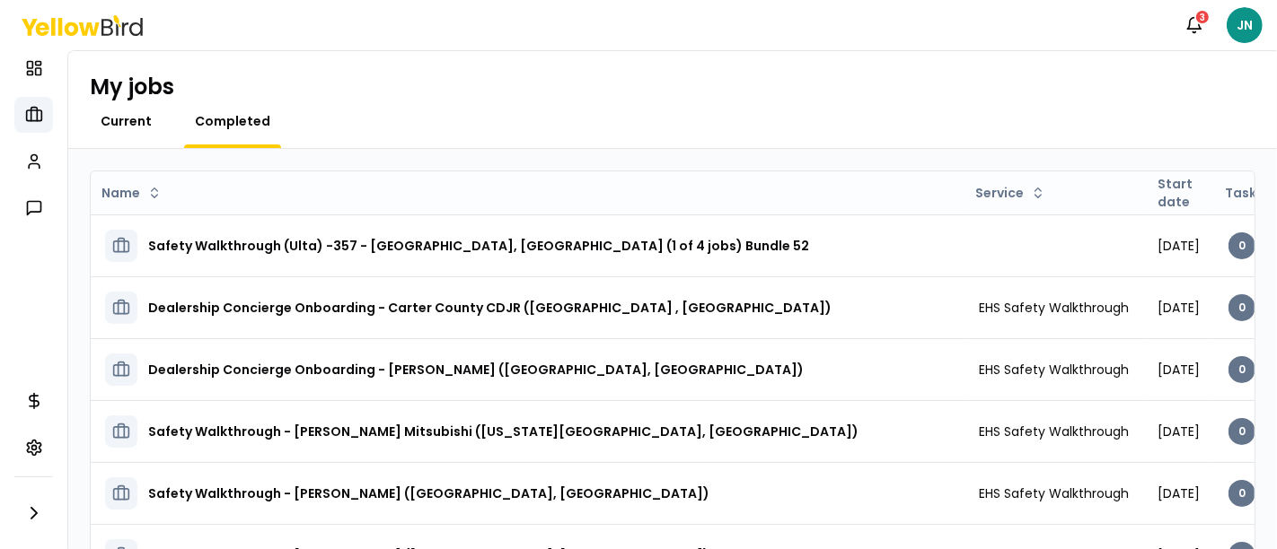
click at [115, 124] on span "Current" at bounding box center [126, 121] width 51 height 18
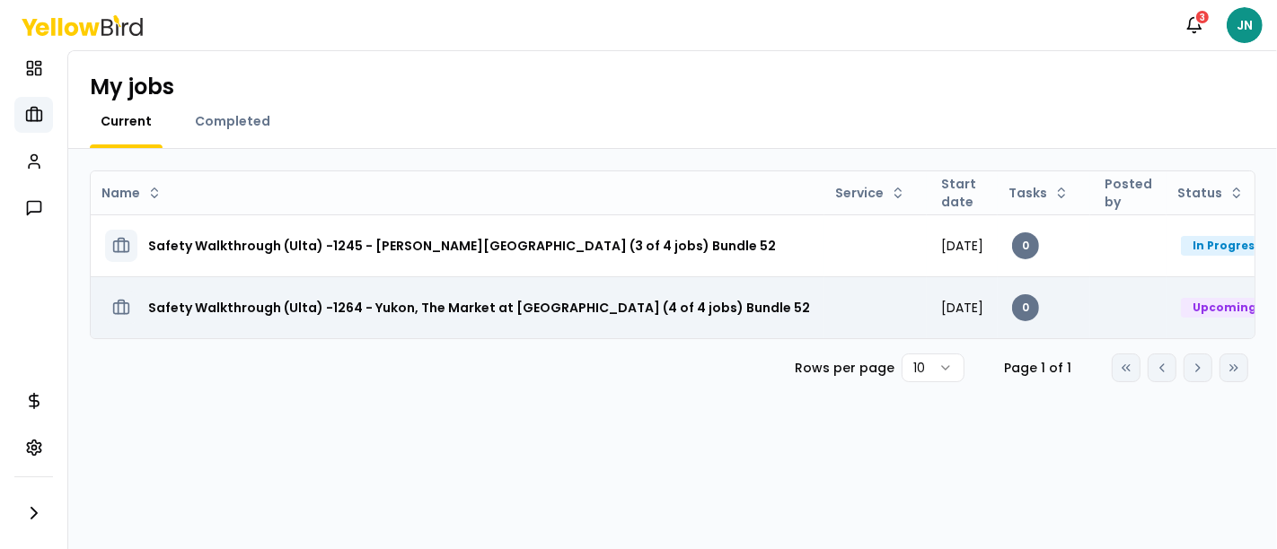
click at [554, 302] on h3 "Safety Walkthrough (Ulta) -1264 - Yukon, The Market at [GEOGRAPHIC_DATA] (4 of …" at bounding box center [479, 308] width 662 height 32
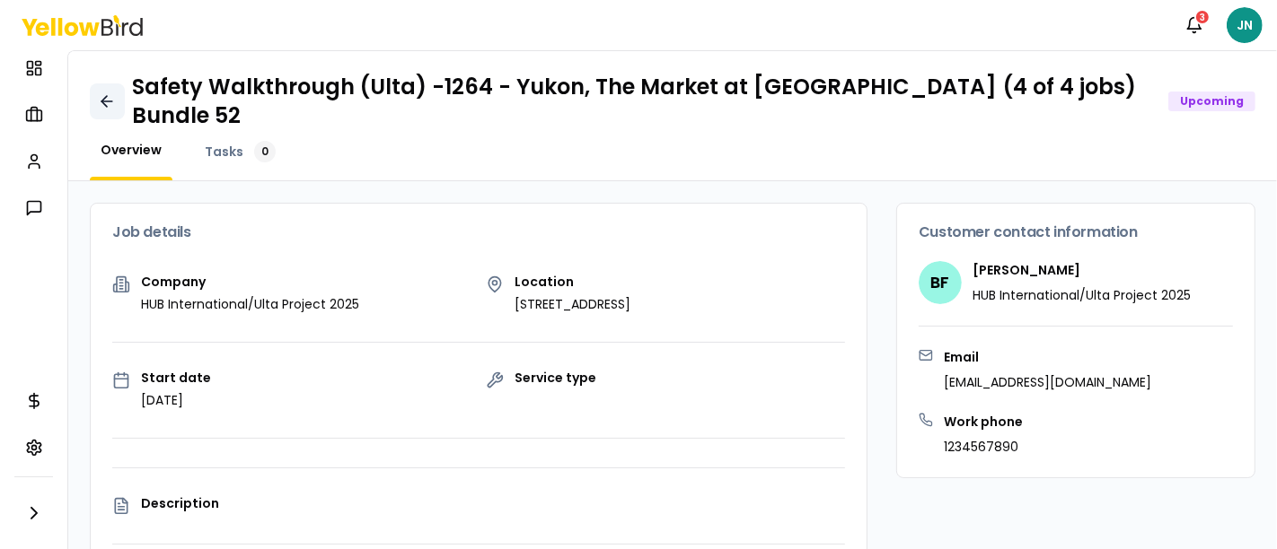
click at [94, 85] on link at bounding box center [107, 102] width 35 height 36
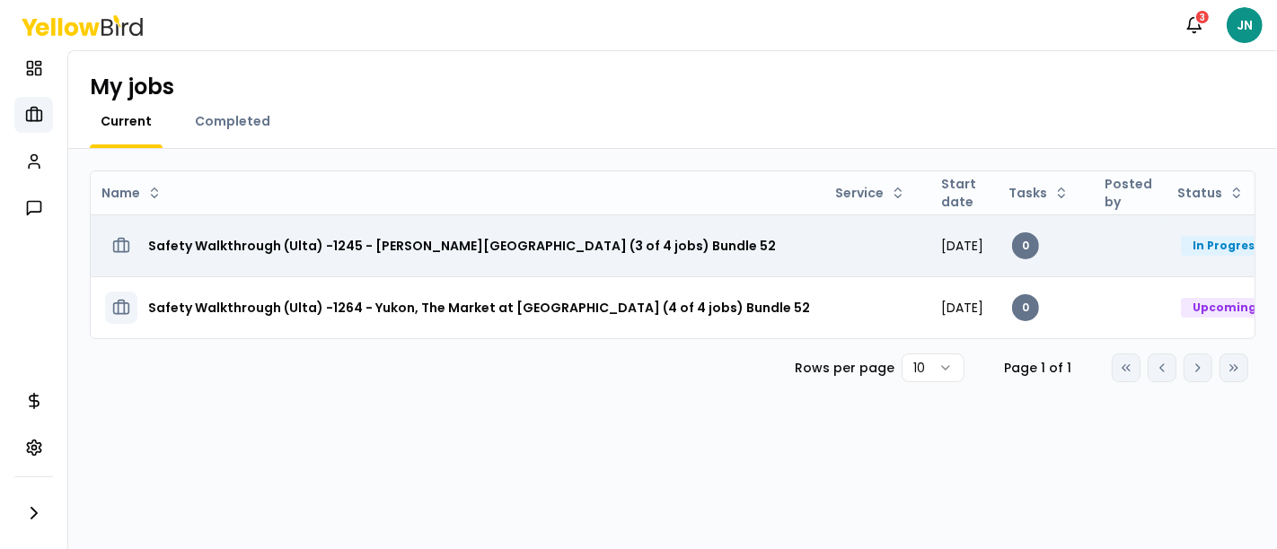
click at [654, 237] on h3 "Safety Walkthrough (Ulta) -1245 - [PERSON_NAME][GEOGRAPHIC_DATA] (3 of 4 jobs) …" at bounding box center [462, 246] width 628 height 32
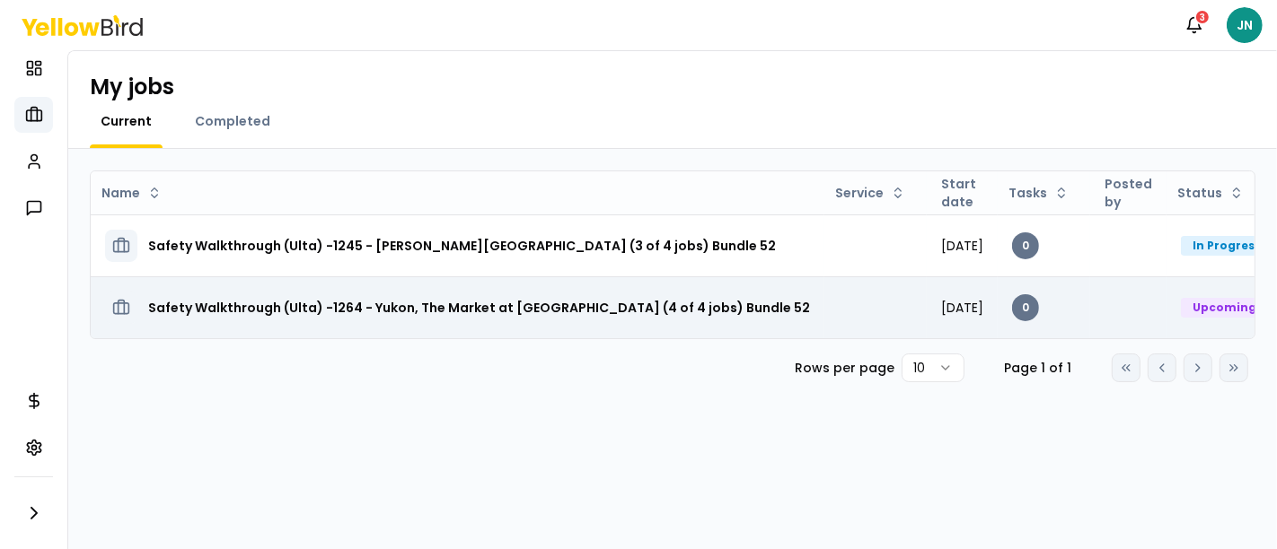
click at [1115, 293] on td at bounding box center [1128, 308] width 76 height 62
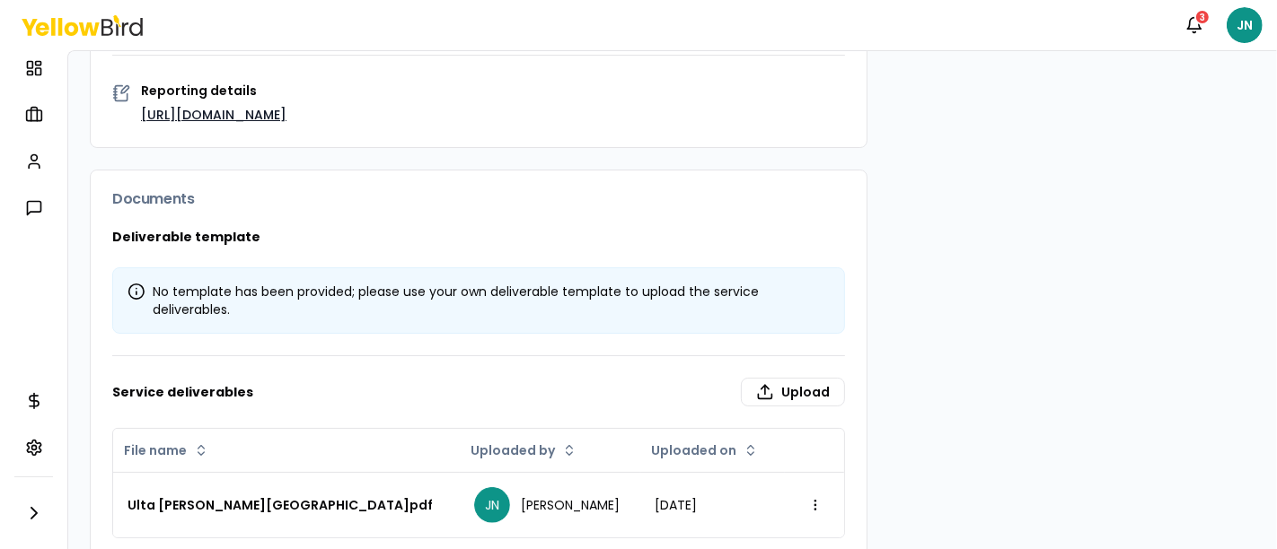
scroll to position [514, 0]
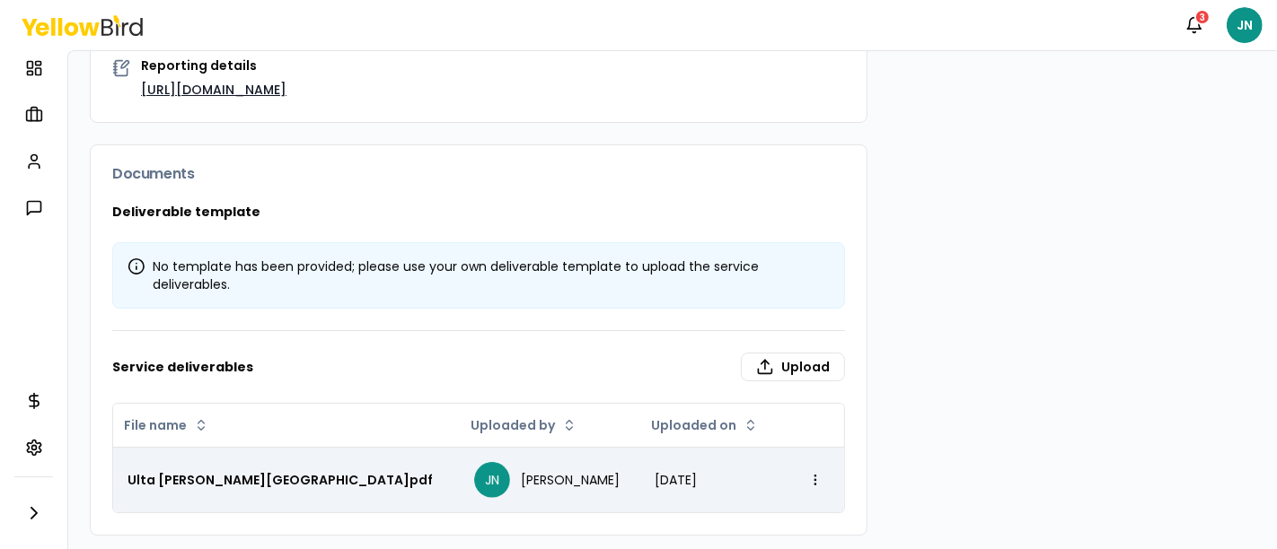
drag, startPoint x: 794, startPoint y: 476, endPoint x: 778, endPoint y: 486, distance: 18.9
click at [799, 486] on div "Open menu" at bounding box center [814, 480] width 31 height 29
click at [804, 473] on html "Notifications 3 JN Dashboard My jobs My profile Messages Refer & earn Settings …" at bounding box center [638, 274] width 1277 height 549
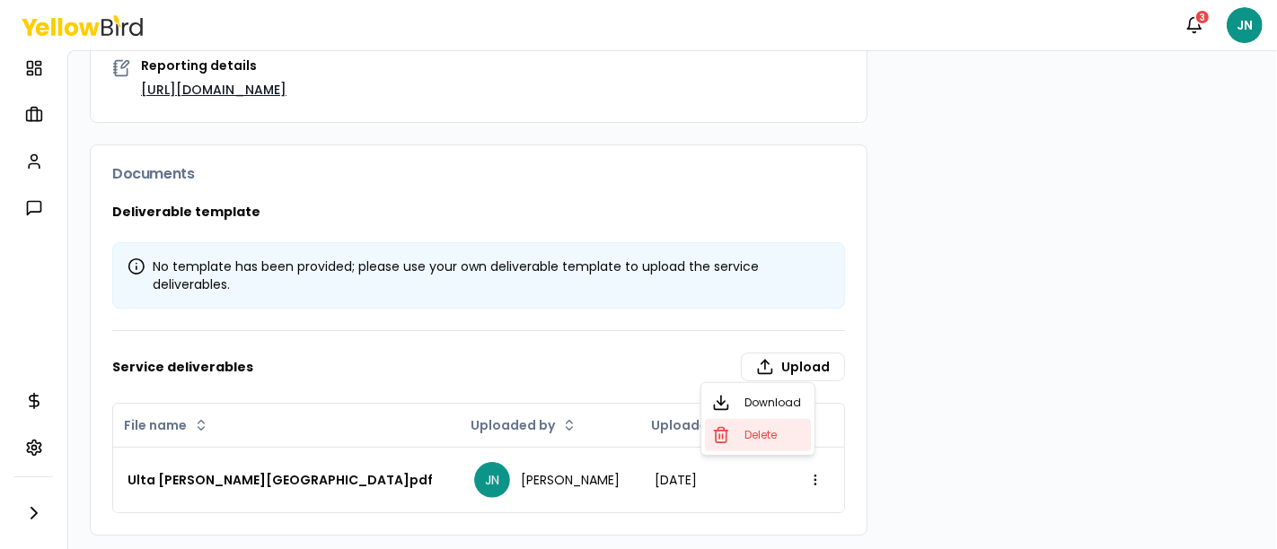
click at [768, 434] on span "Delete" at bounding box center [760, 435] width 32 height 14
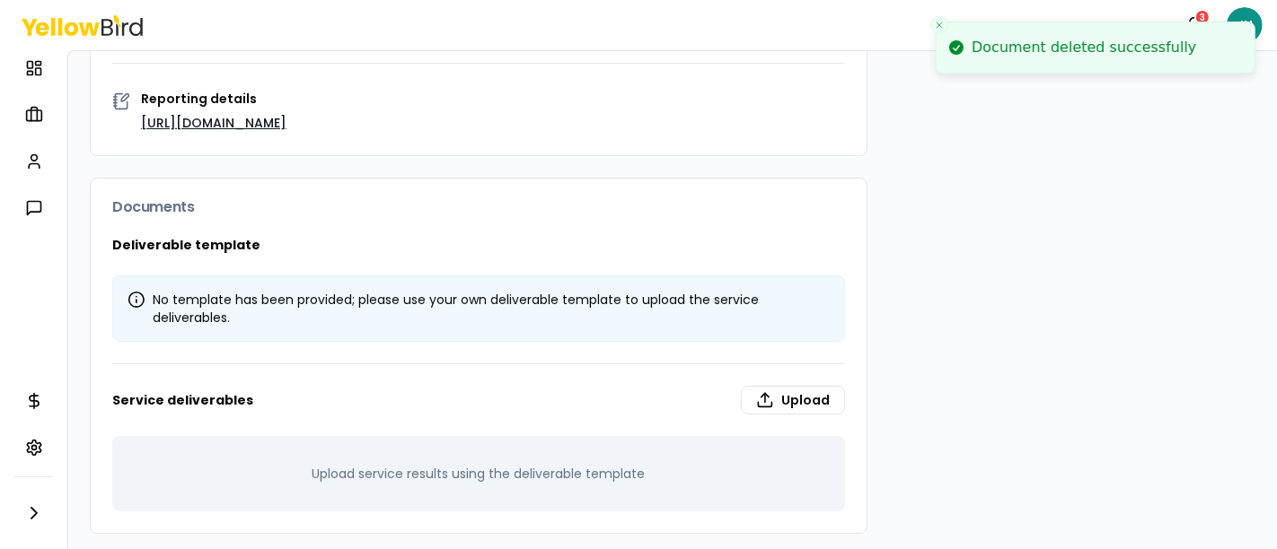
scroll to position [0, 0]
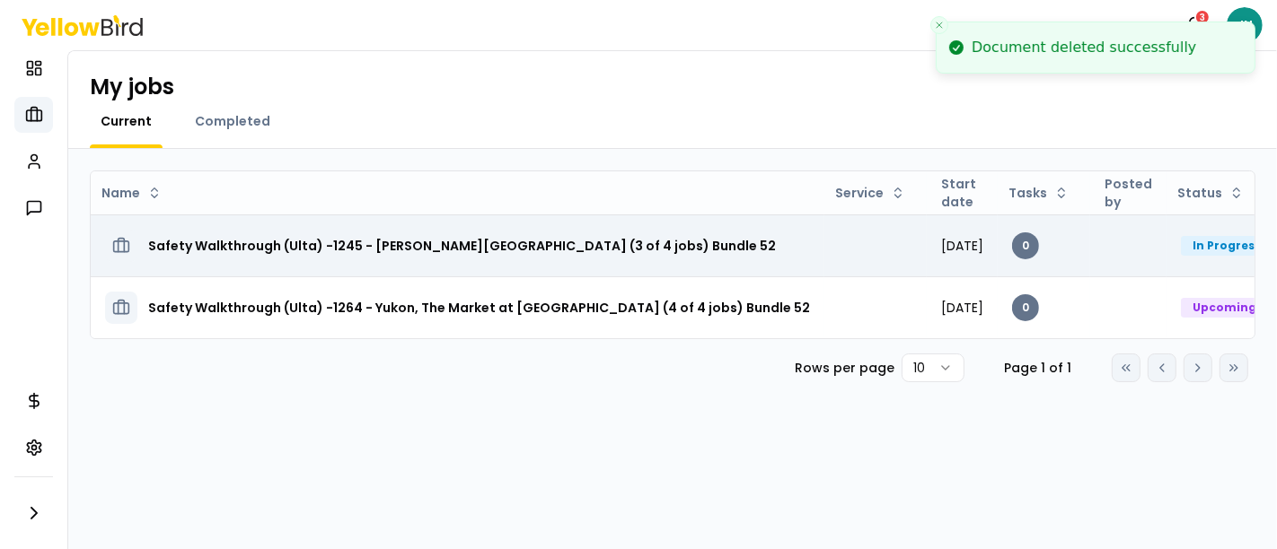
click at [729, 231] on td "Safety Walkthrough (Ulta) -1245 - [PERSON_NAME][GEOGRAPHIC_DATA] (3 of 4 jobs) …" at bounding box center [458, 246] width 734 height 62
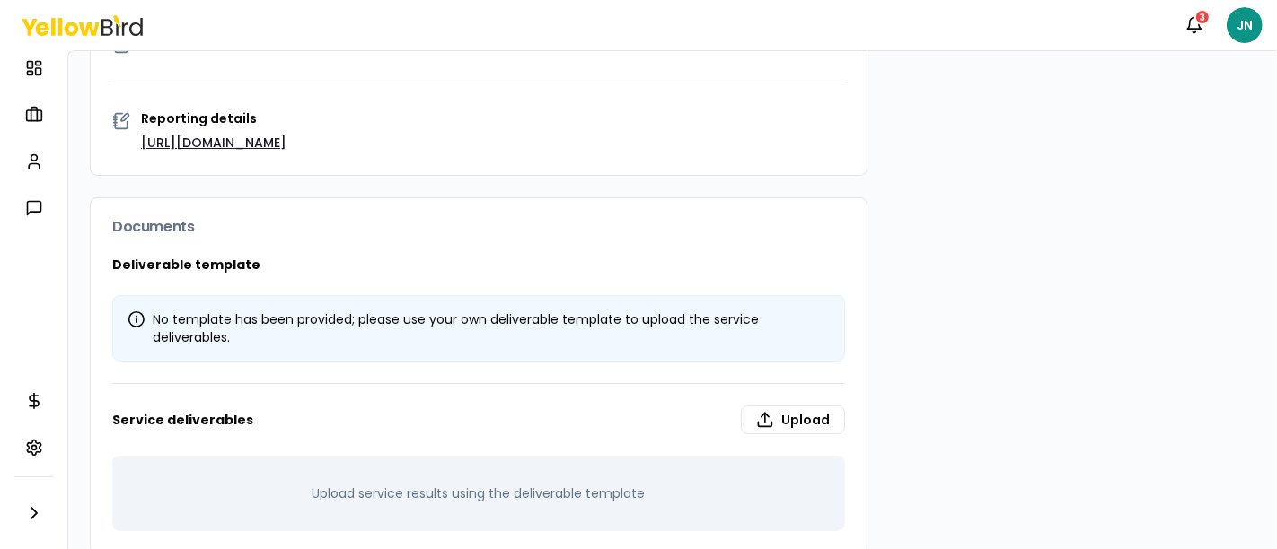
scroll to position [462, 0]
click at [765, 405] on label "Upload" at bounding box center [793, 419] width 104 height 29
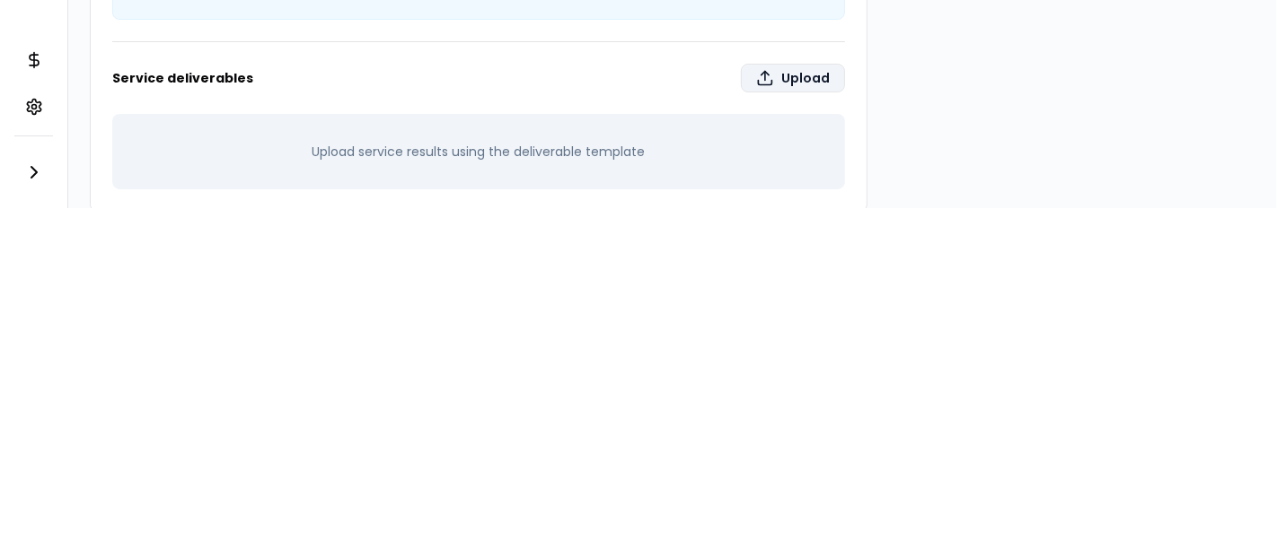
type input "**********"
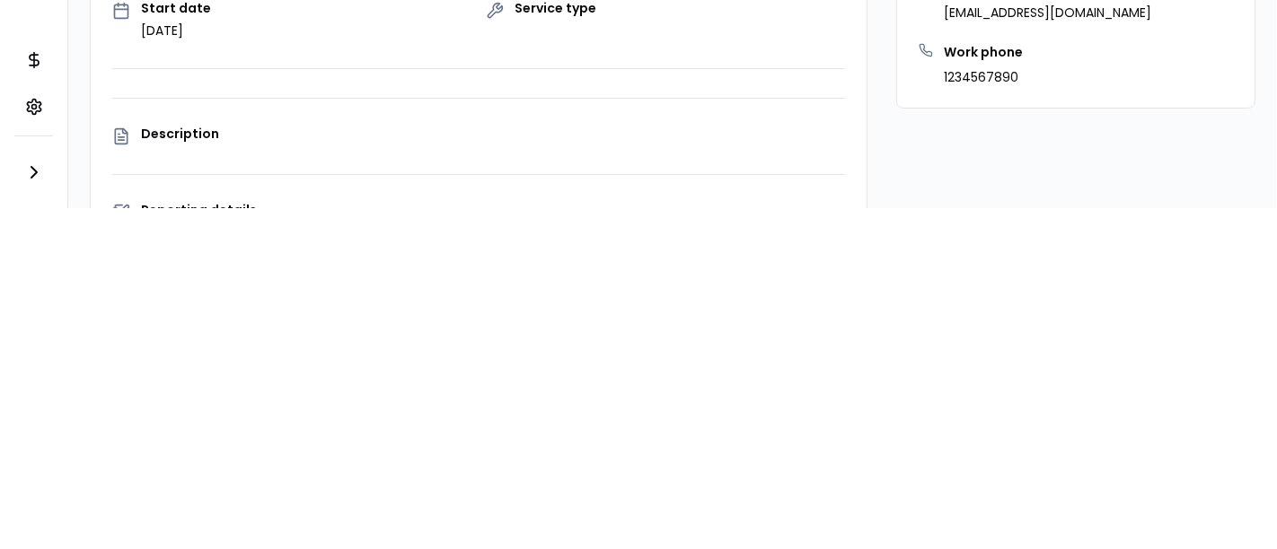
scroll to position [0, 0]
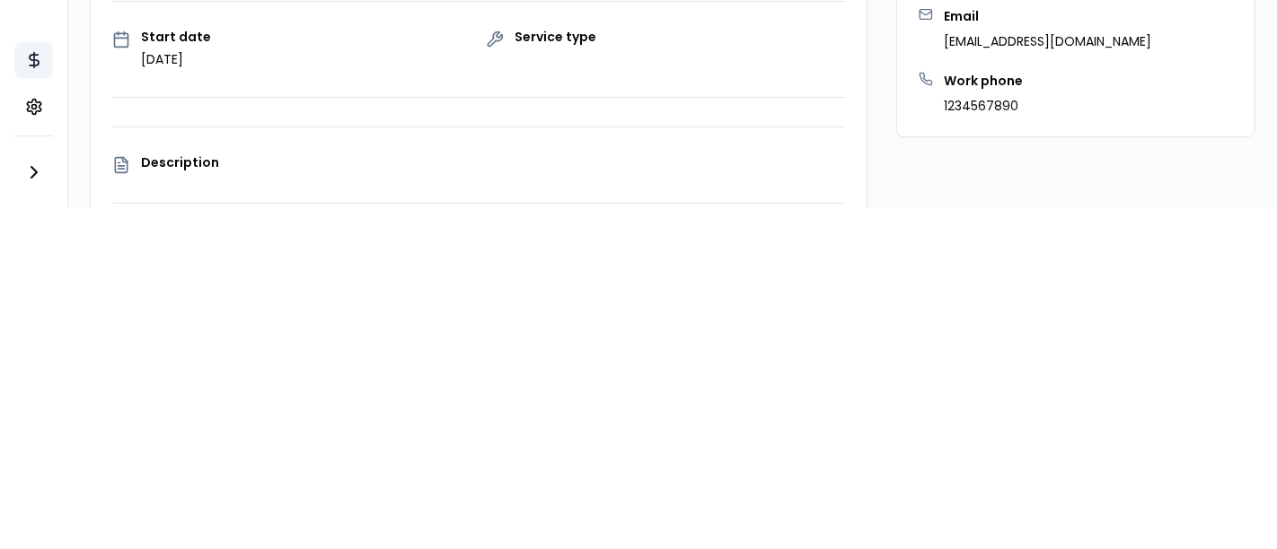
click at [32, 67] on icon at bounding box center [34, 60] width 18 height 18
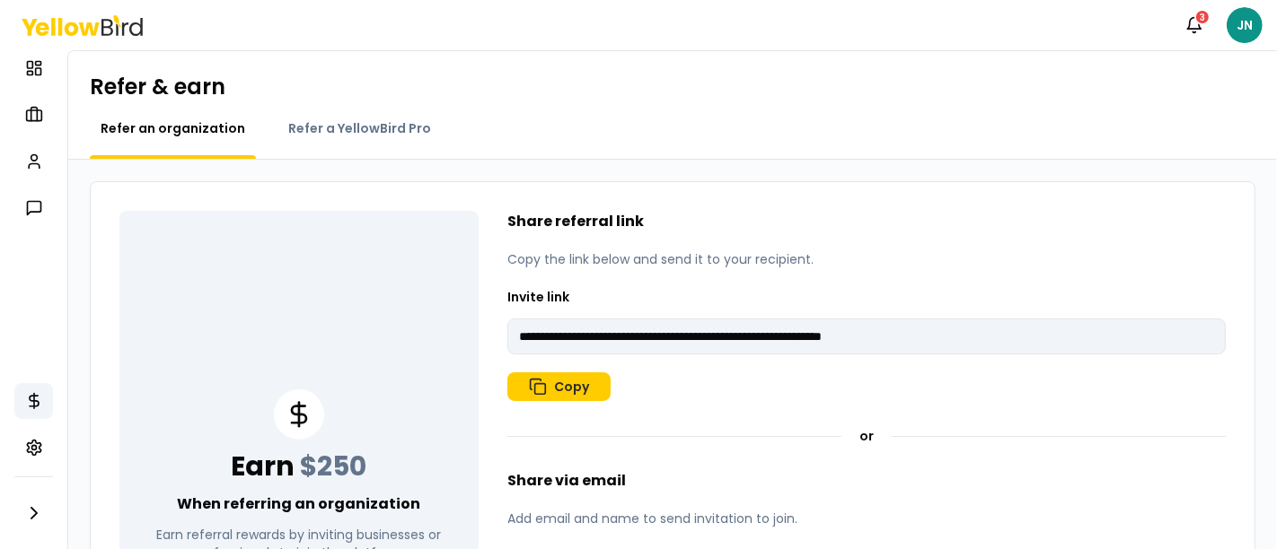
click at [75, 26] on icon at bounding box center [71, 28] width 13 height 13
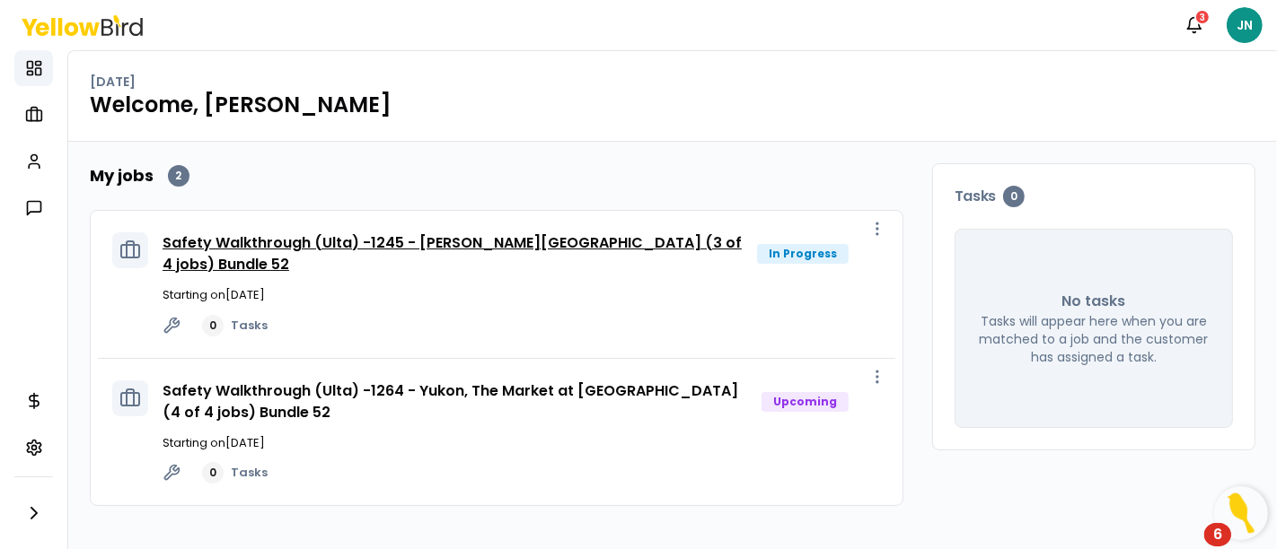
click at [705, 244] on link "Safety Walkthrough (Ulta) -1245 - [PERSON_NAME][GEOGRAPHIC_DATA] (3 of 4 jobs) …" at bounding box center [452, 254] width 579 height 42
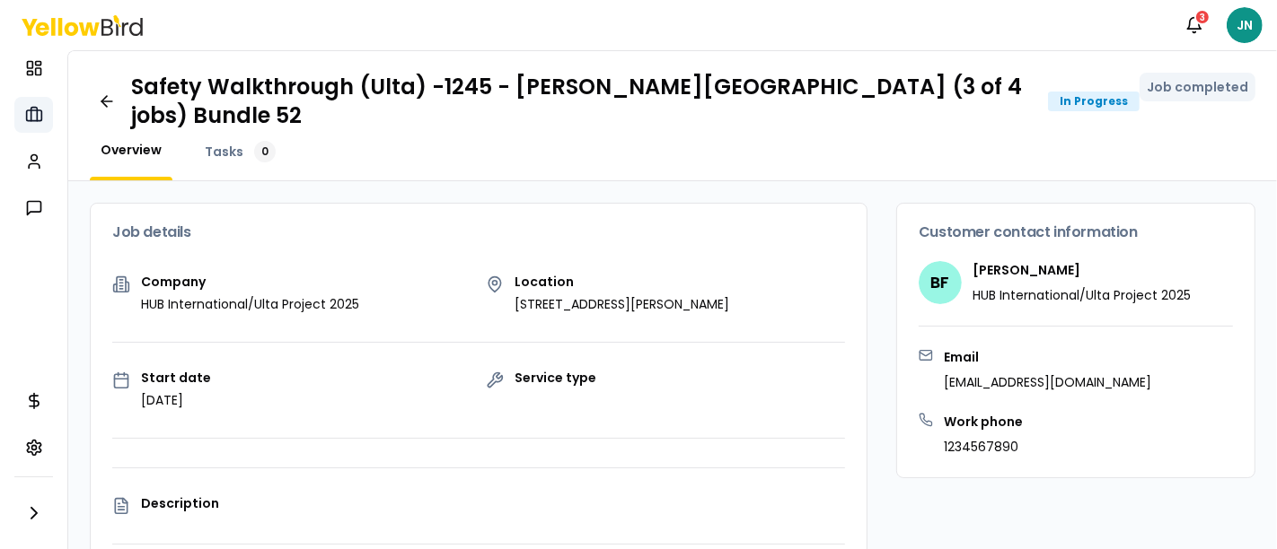
click at [36, 110] on rect at bounding box center [33, 115] width 15 height 11
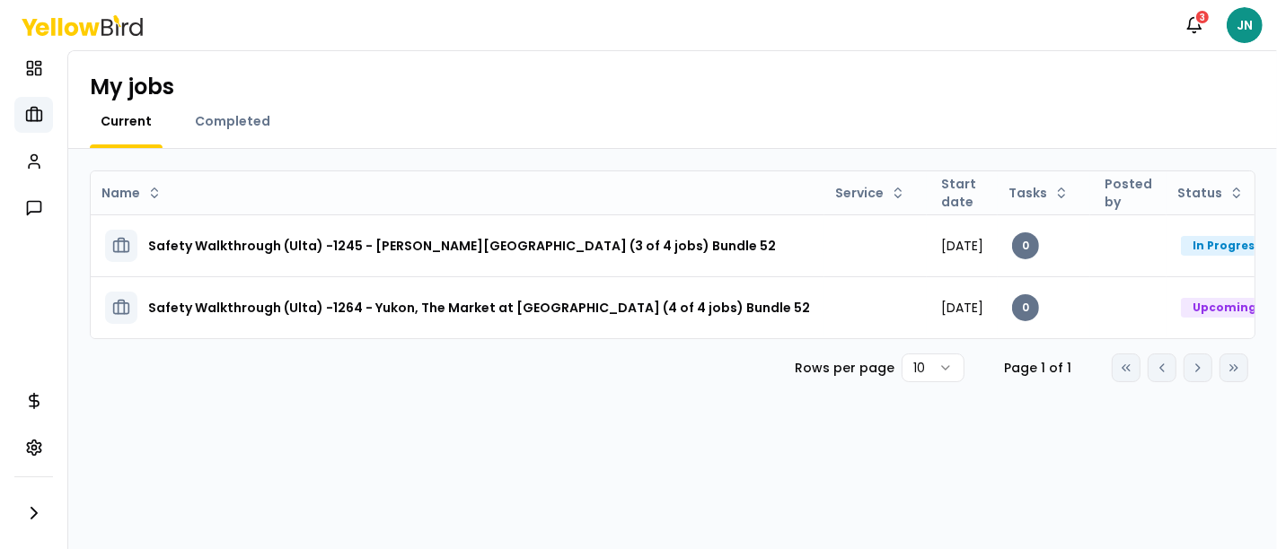
drag, startPoint x: 235, startPoint y: 119, endPoint x: 298, endPoint y: 114, distance: 63.0
click at [235, 119] on span "Completed" at bounding box center [232, 121] width 75 height 18
